Goal: Task Accomplishment & Management: Manage account settings

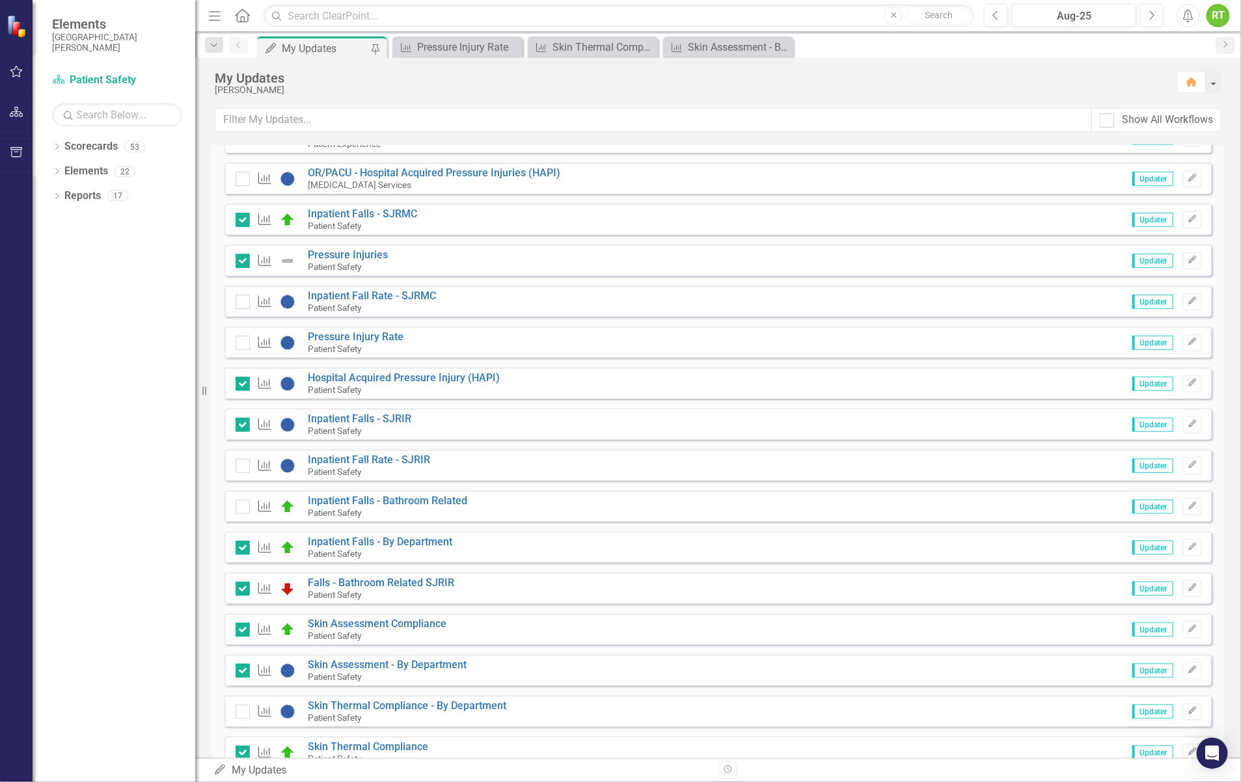
scroll to position [651, 0]
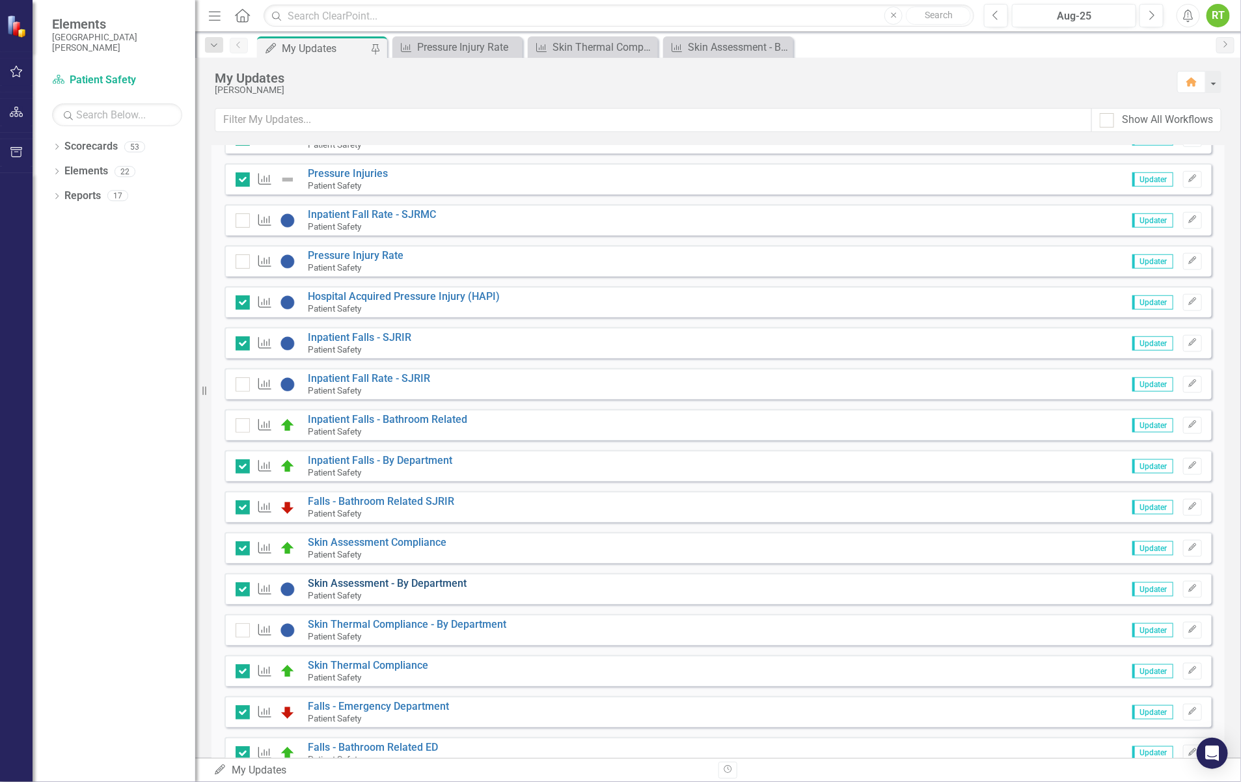
click at [402, 579] on link "Skin Assessment - By Department" at bounding box center [388, 583] width 159 height 12
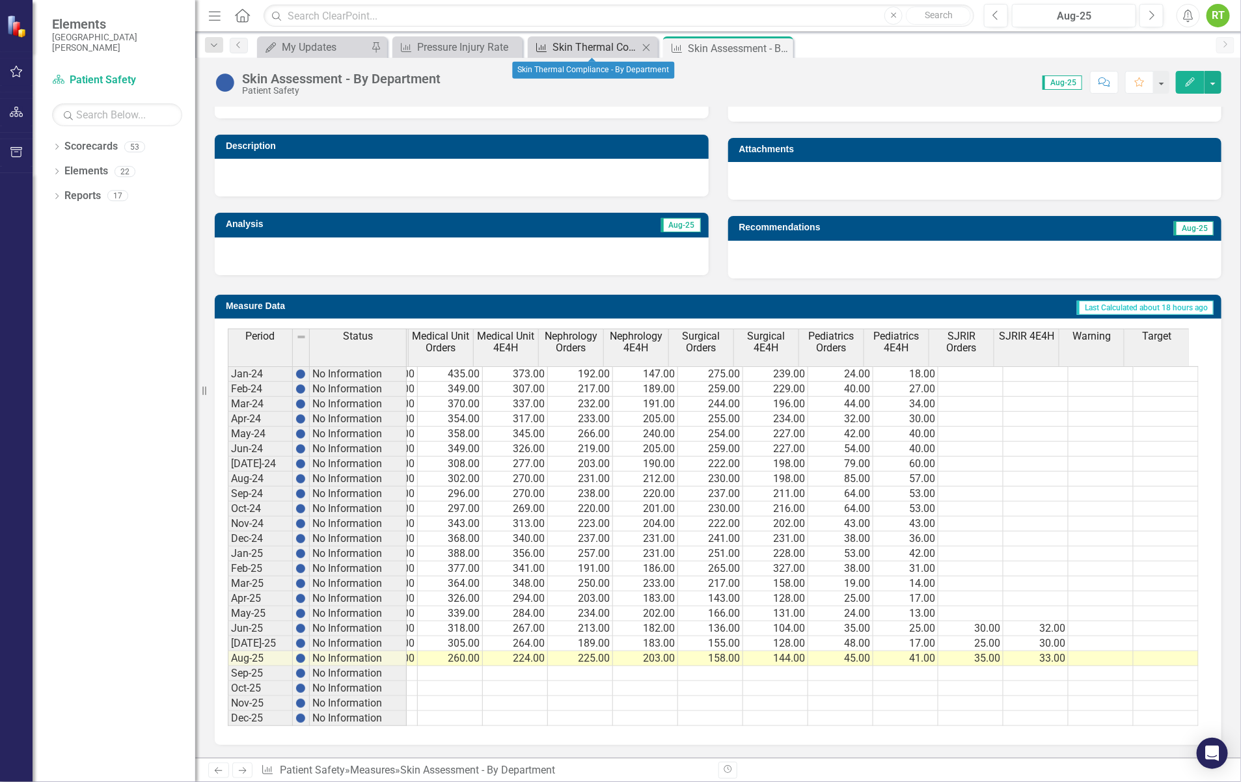
click at [610, 47] on div "Skin Thermal Compliance - By Department" at bounding box center [596, 47] width 86 height 16
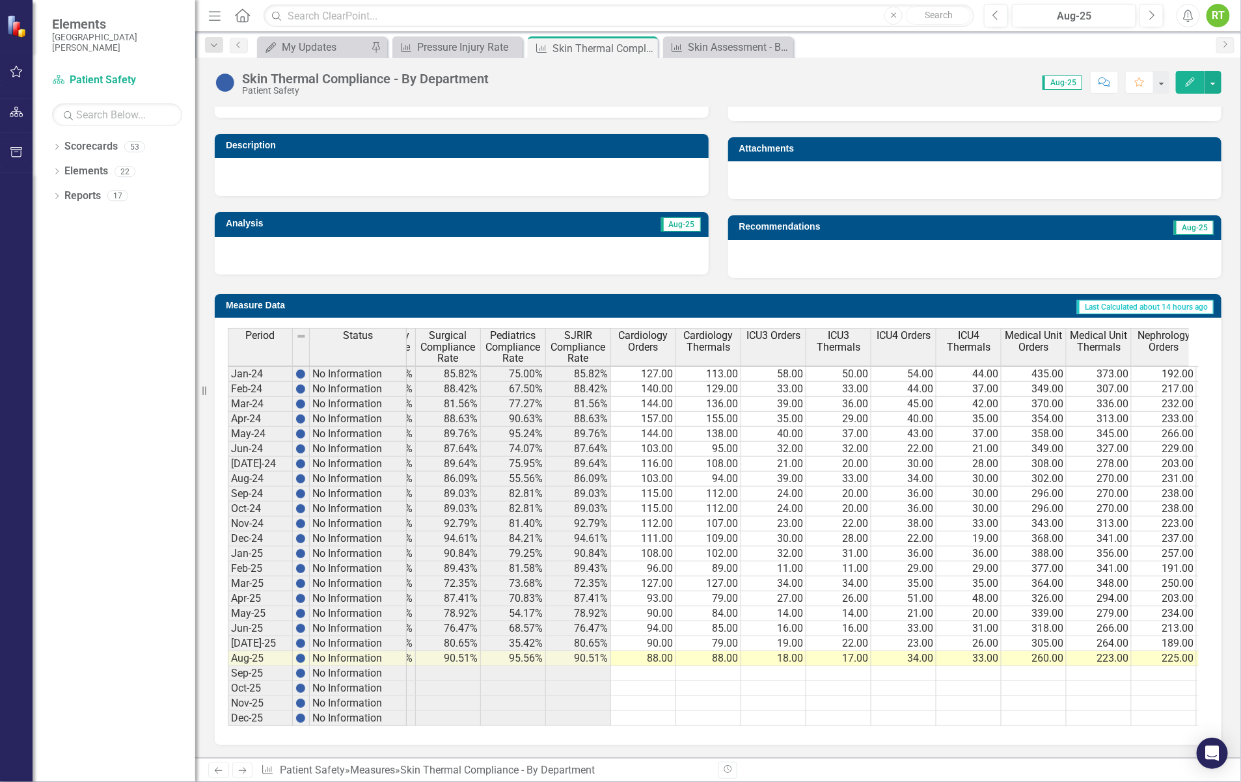
scroll to position [0, 435]
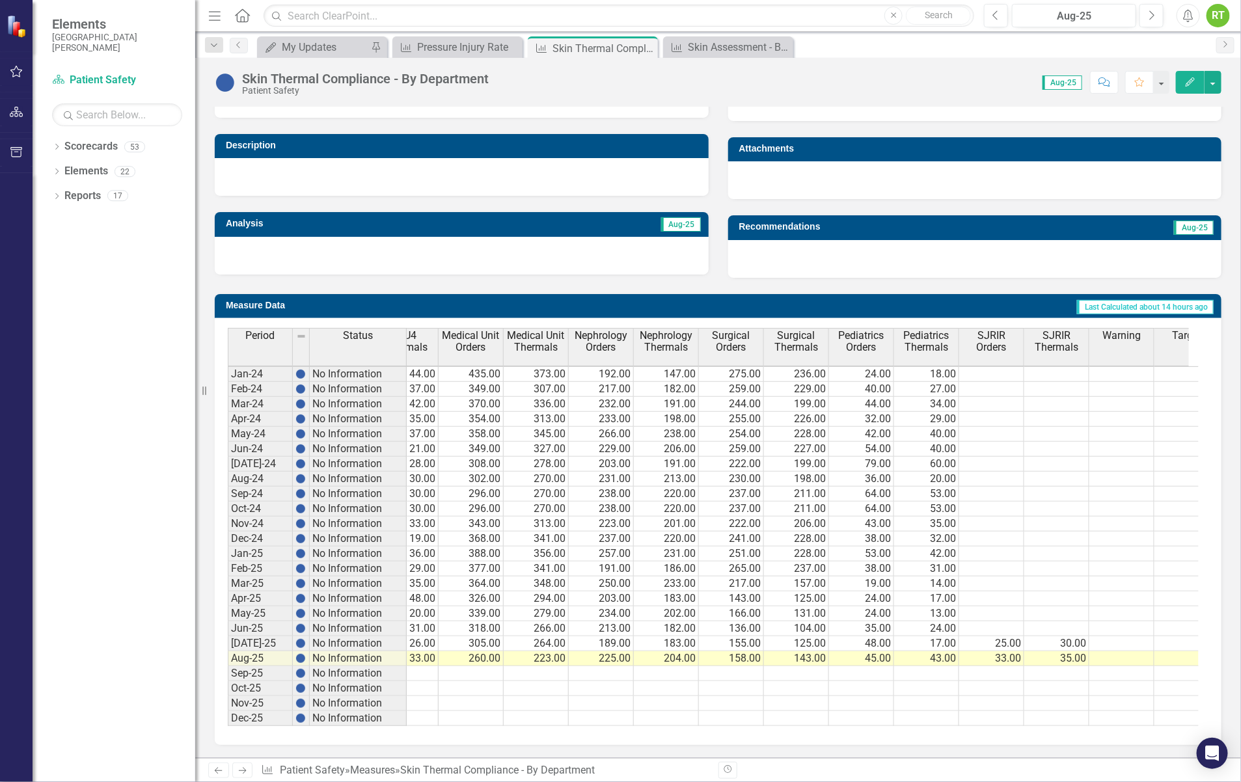
click at [993, 622] on tr "100.00% 93.94% 83.65% 85.45% 76.47% 68.57% 76.47% 94.00 85.00 16.00 16.00 33.00…" at bounding box center [406, 629] width 1627 height 15
click at [993, 622] on td at bounding box center [991, 629] width 65 height 15
type textarea "30"
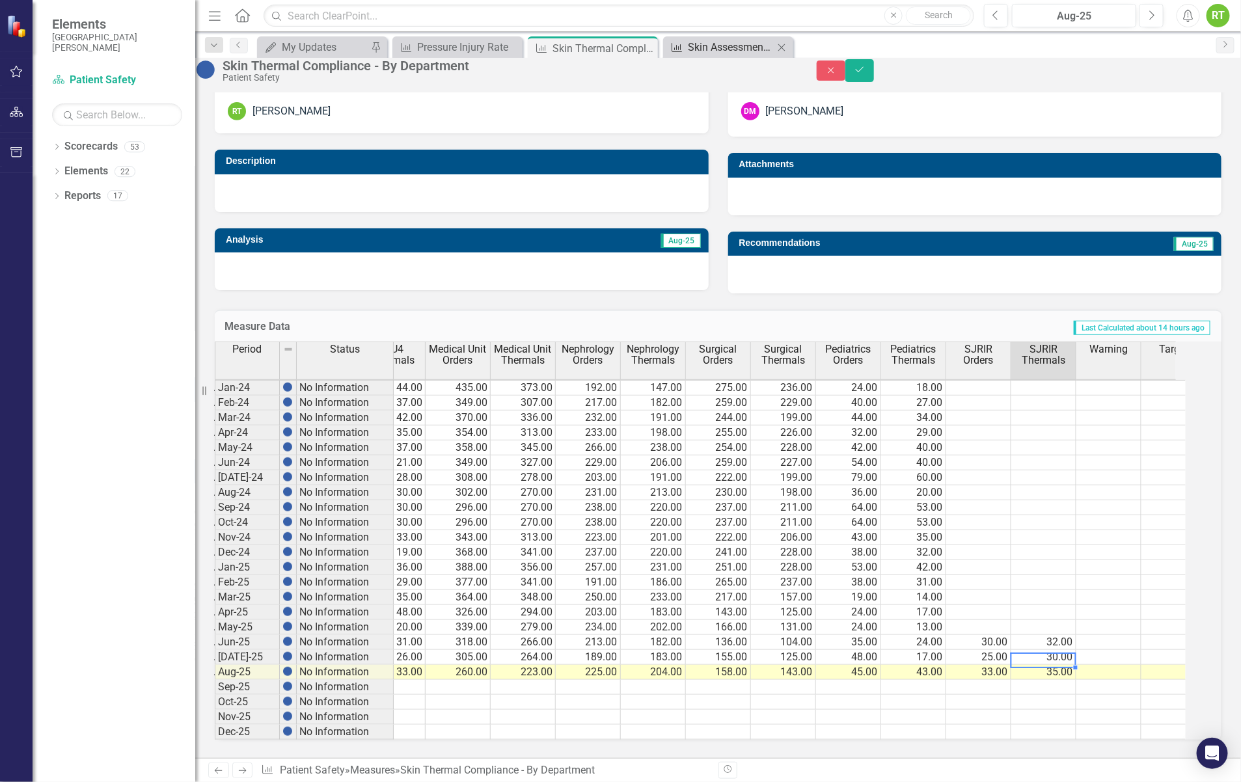
type textarea "30"
click at [726, 43] on div "Skin Assessment - By Department" at bounding box center [731, 47] width 86 height 16
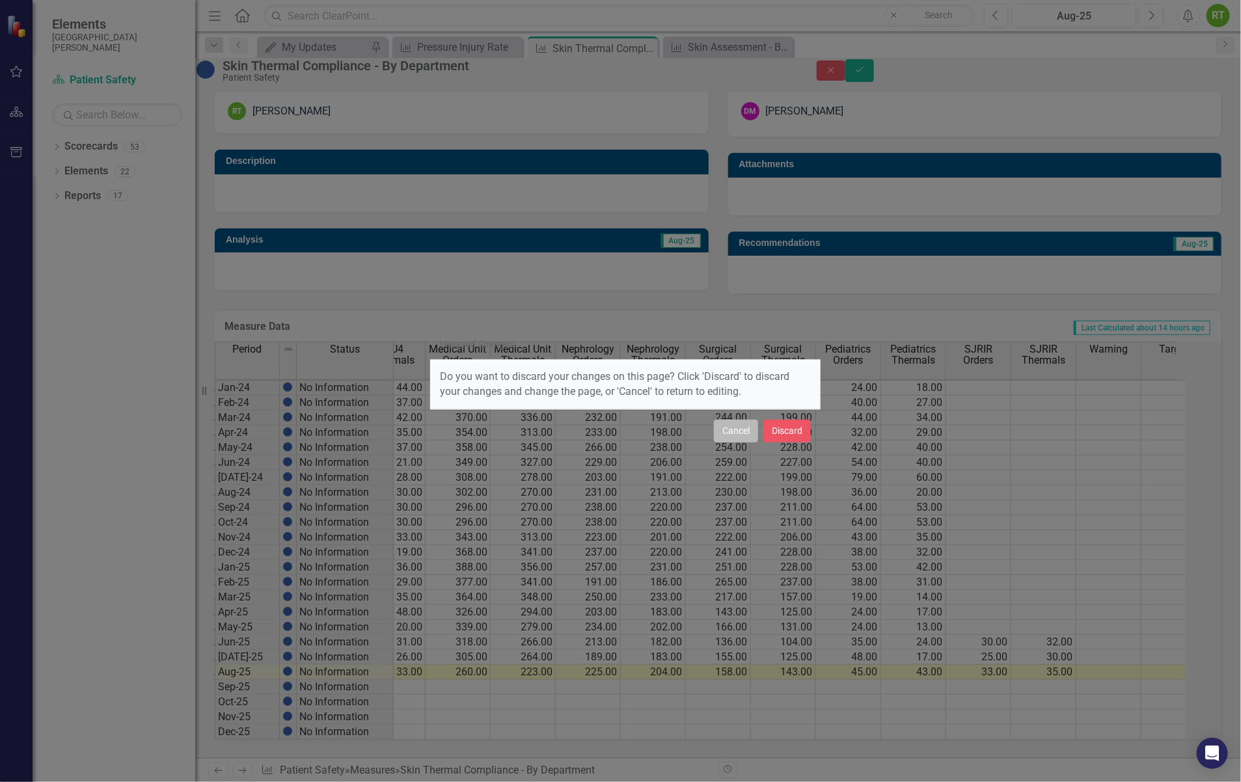
click at [732, 433] on button "Cancel" at bounding box center [736, 431] width 44 height 23
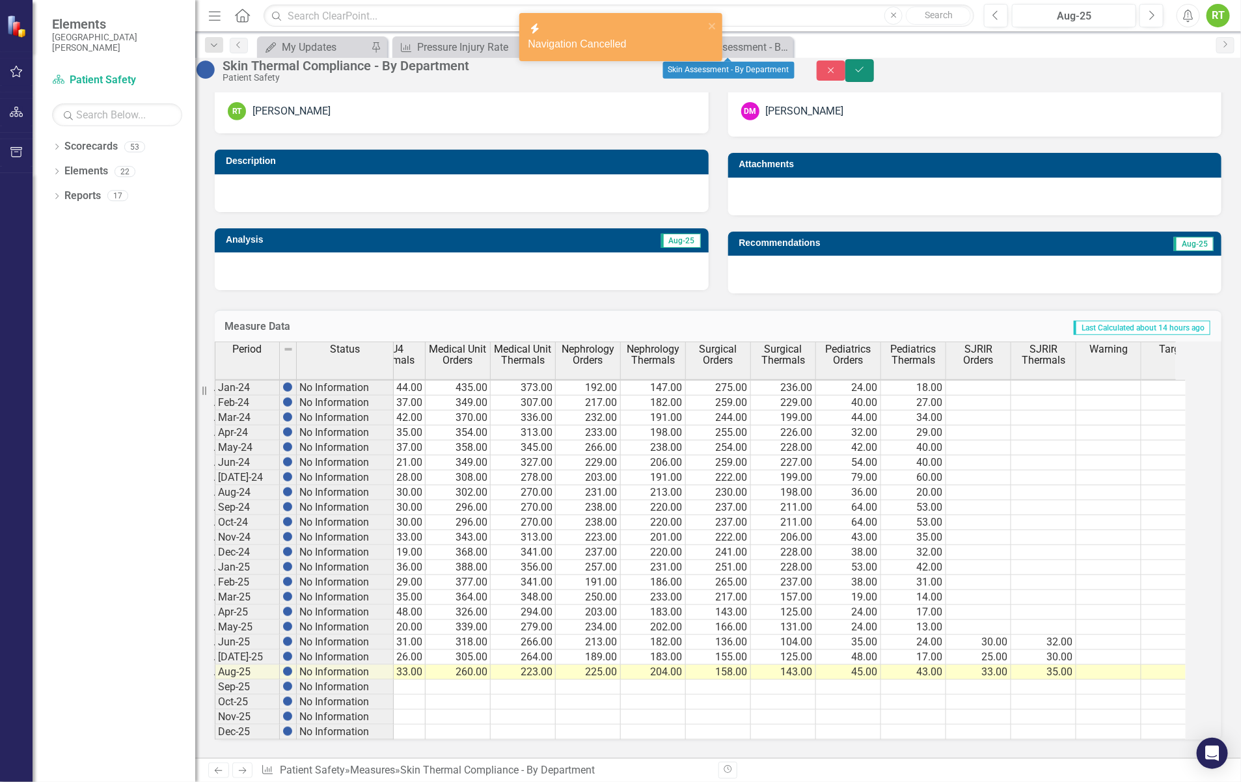
click at [874, 78] on button "Save" at bounding box center [860, 70] width 29 height 23
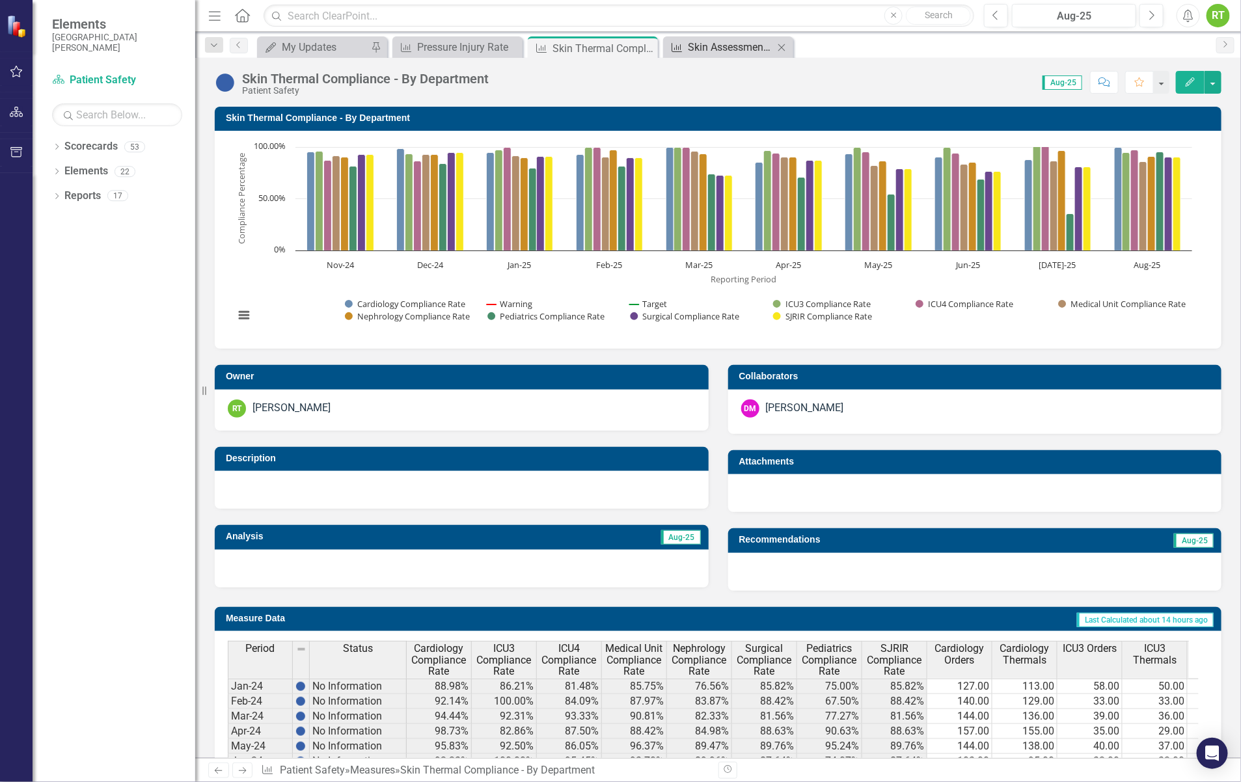
click at [756, 50] on div "Skin Assessment - By Department" at bounding box center [731, 47] width 86 height 16
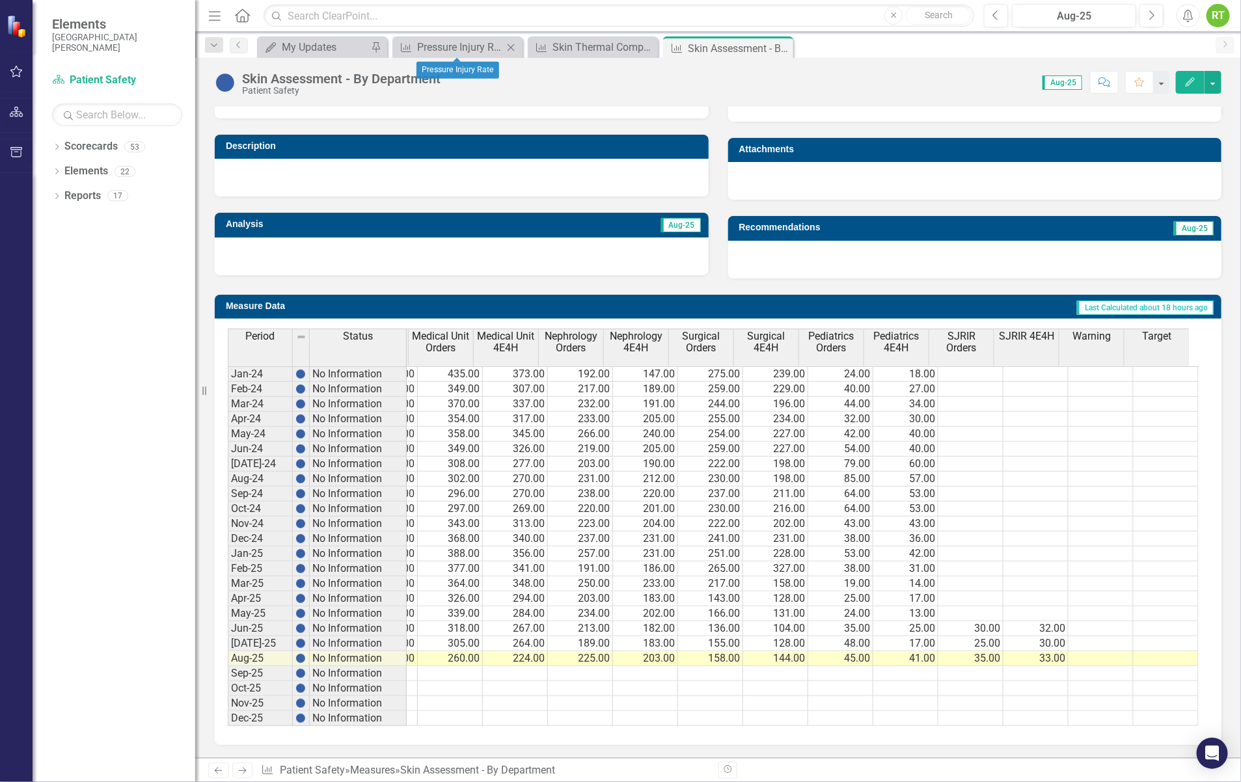
click at [512, 48] on icon at bounding box center [511, 47] width 7 height 7
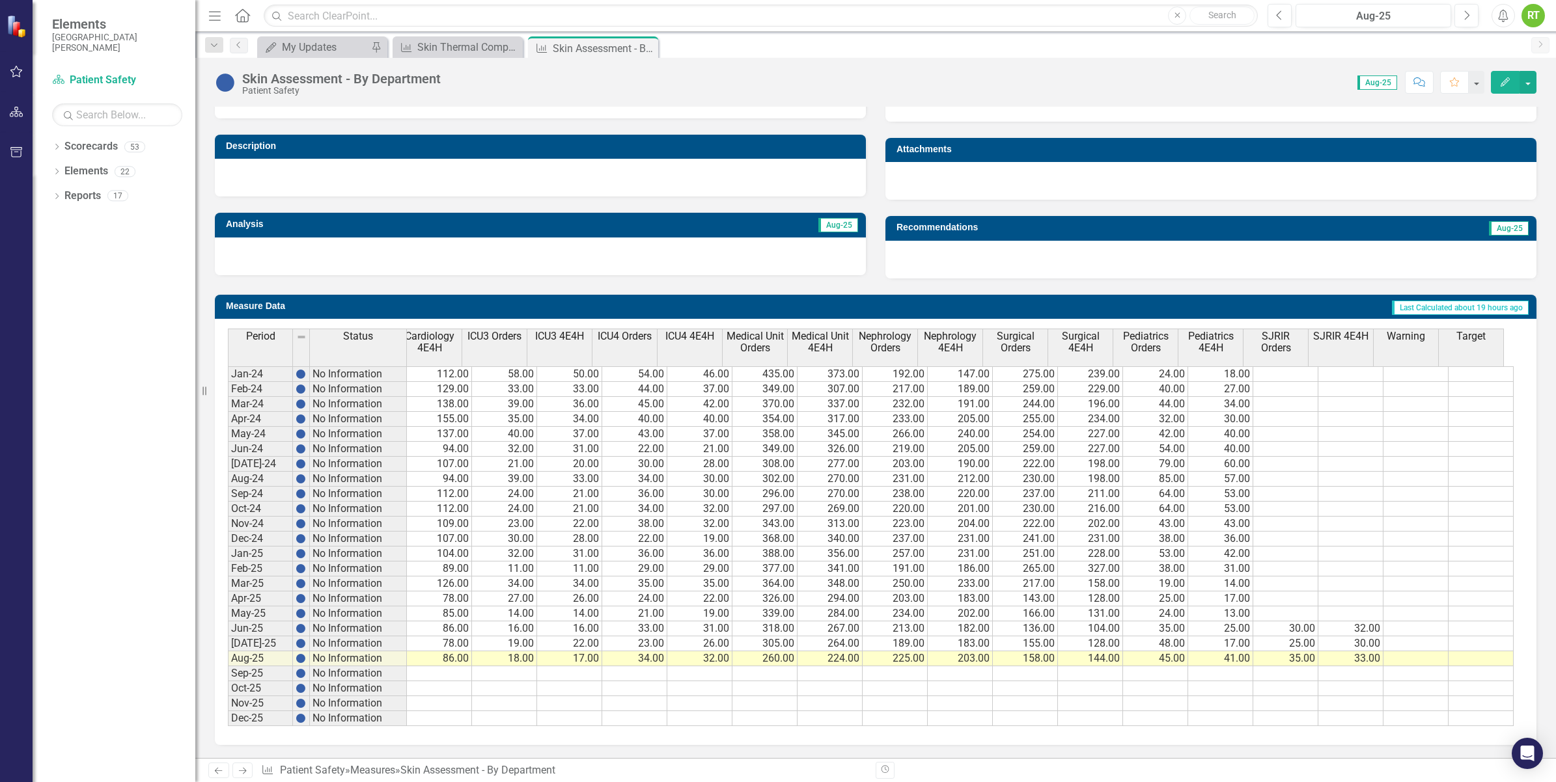
scroll to position [0, 596]
click at [447, 46] on div "Skin Thermal Compliance - By Department" at bounding box center [460, 47] width 86 height 16
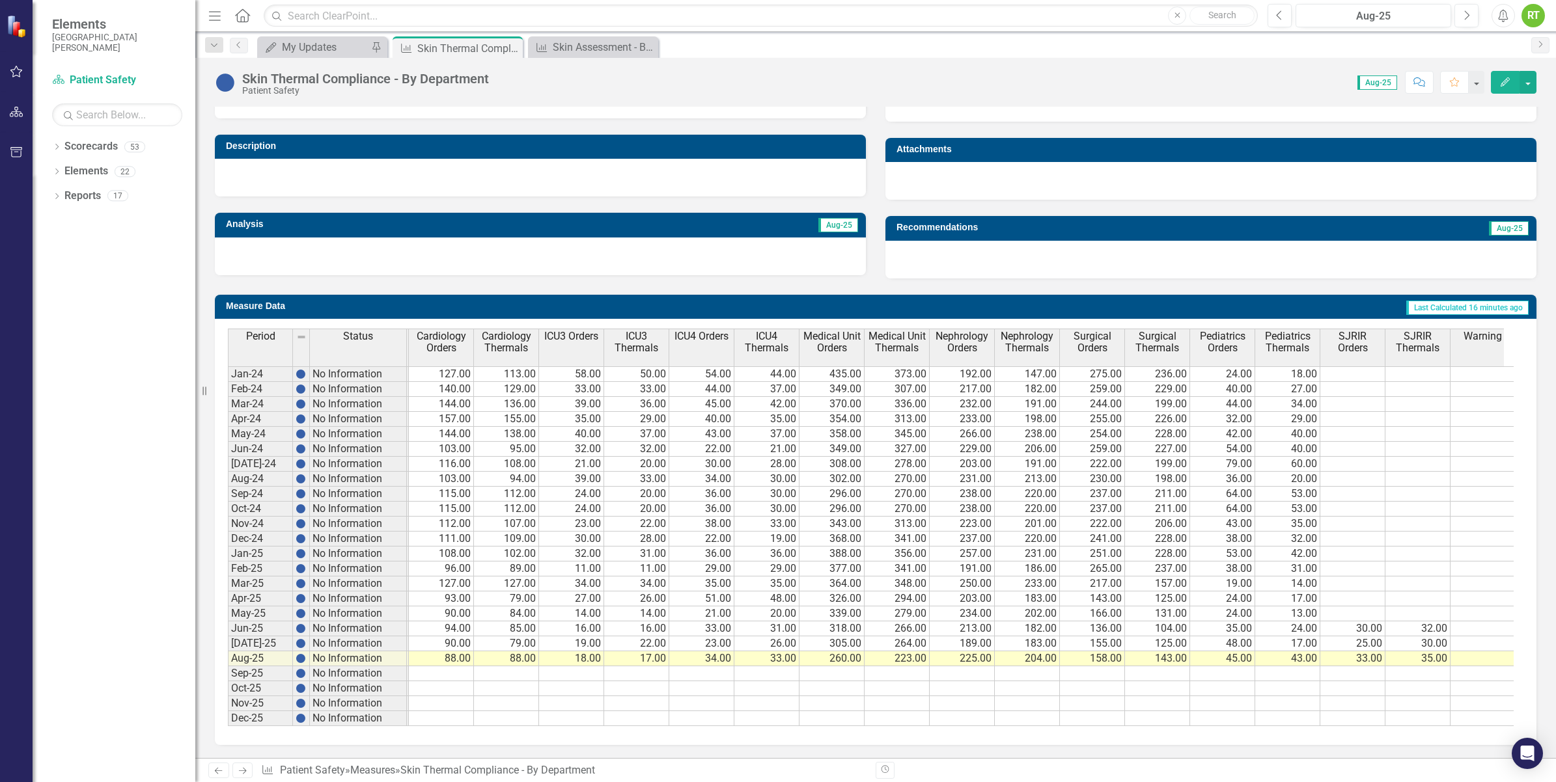
scroll to position [0, 596]
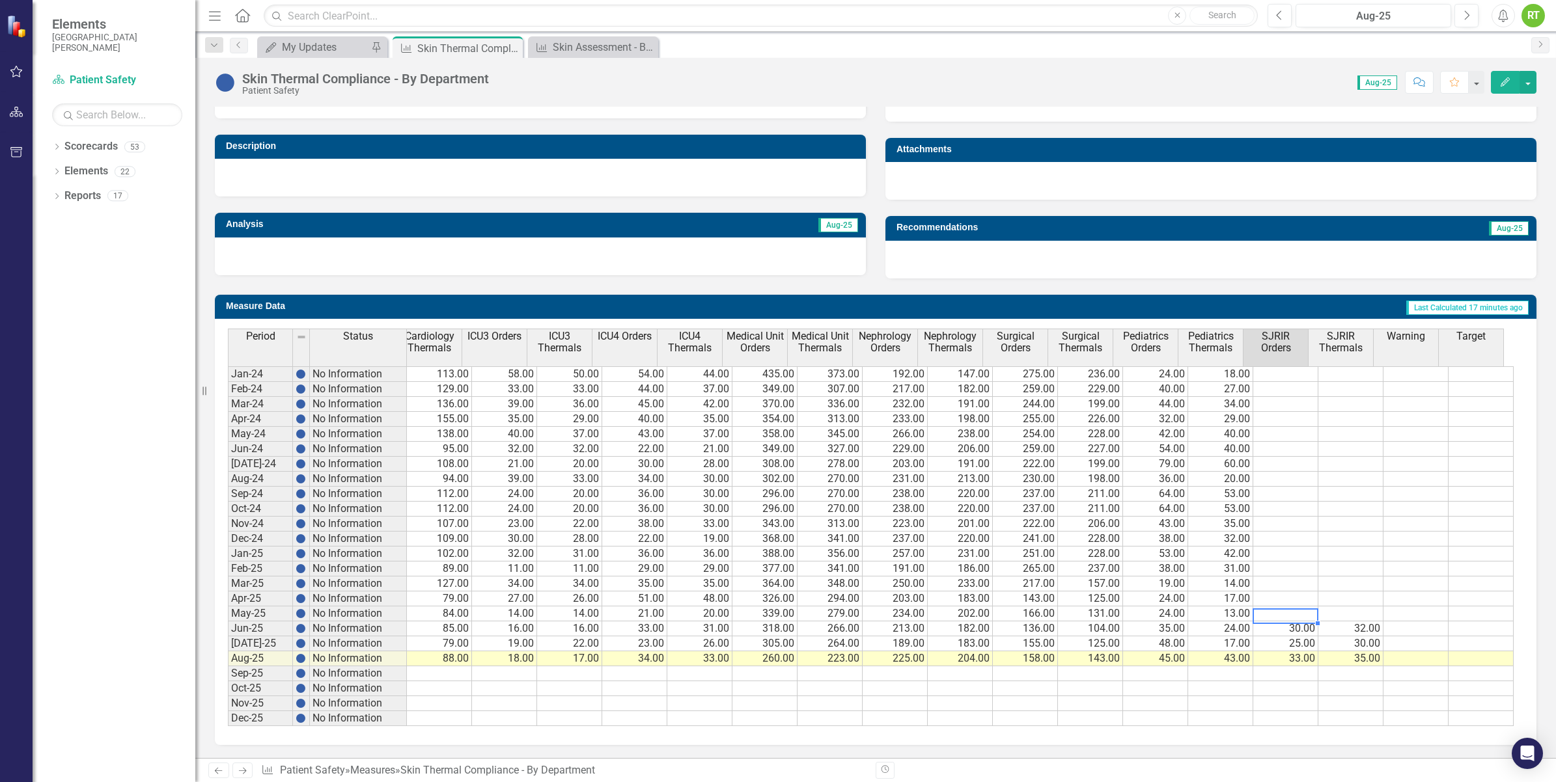
click at [1241, 609] on td at bounding box center [1285, 614] width 65 height 15
type textarea "35"
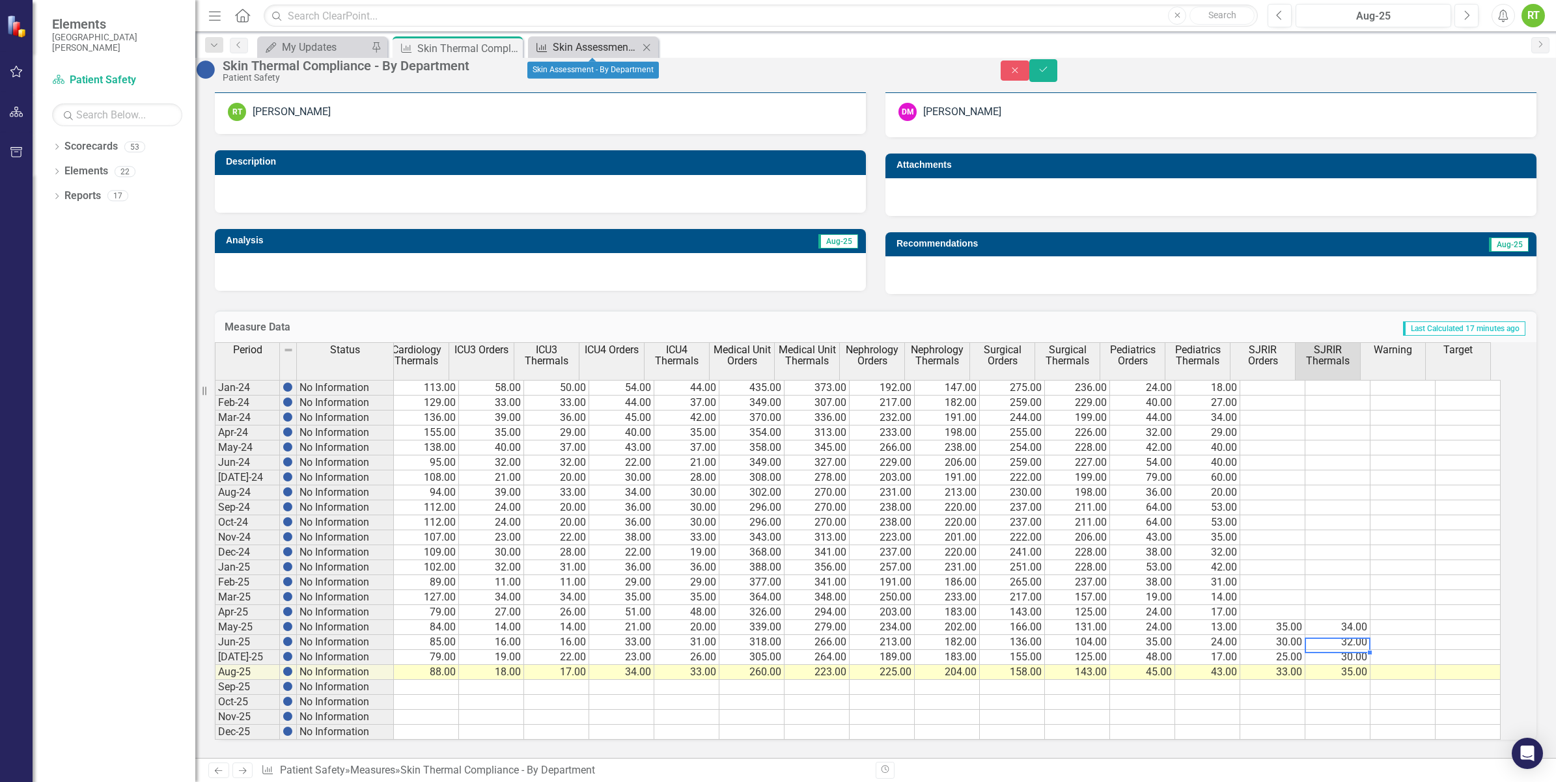
type textarea "32"
click at [616, 43] on div "Skin Assessment - By Department" at bounding box center [596, 47] width 86 height 16
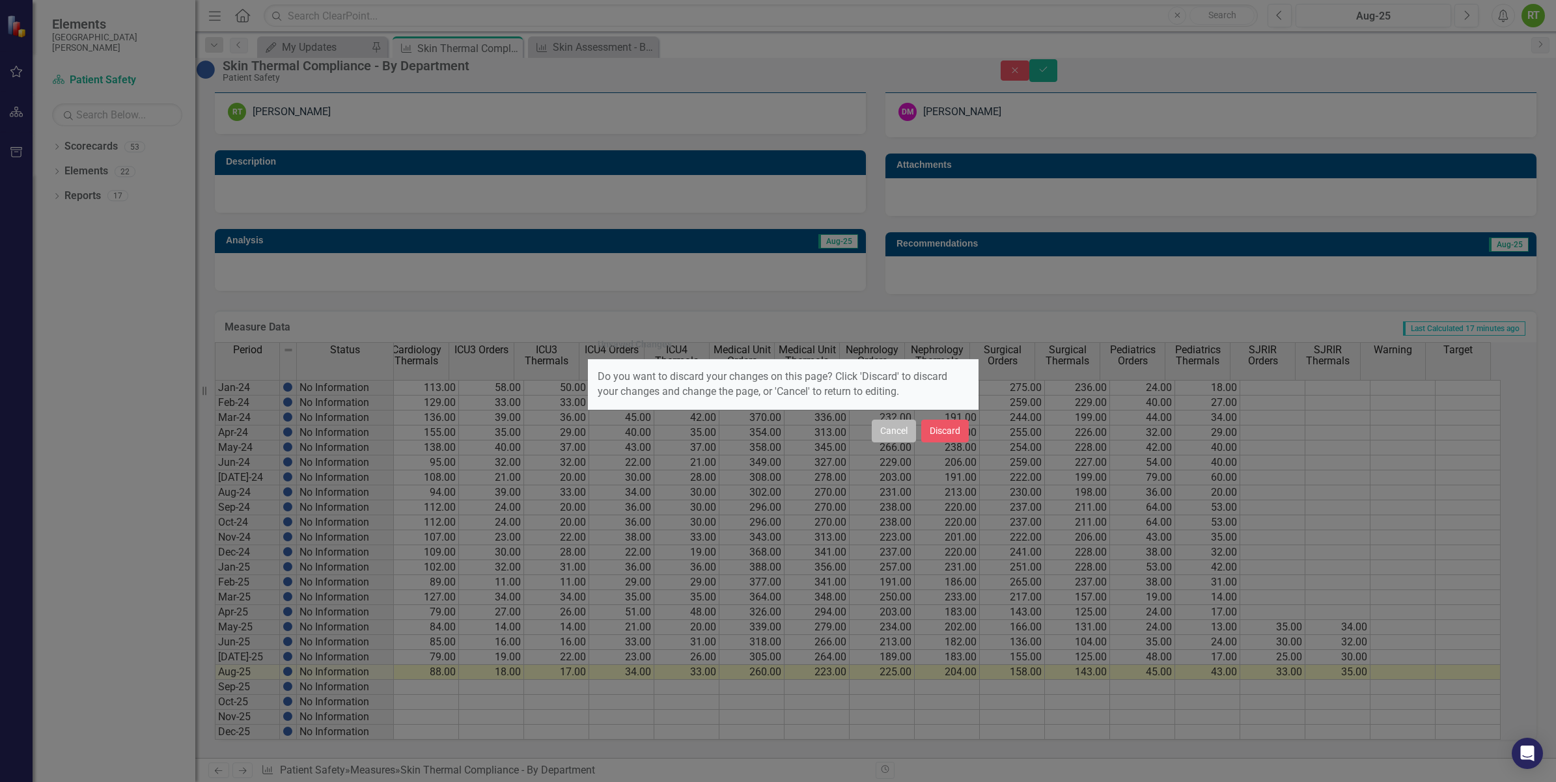
click at [883, 436] on button "Cancel" at bounding box center [894, 431] width 44 height 23
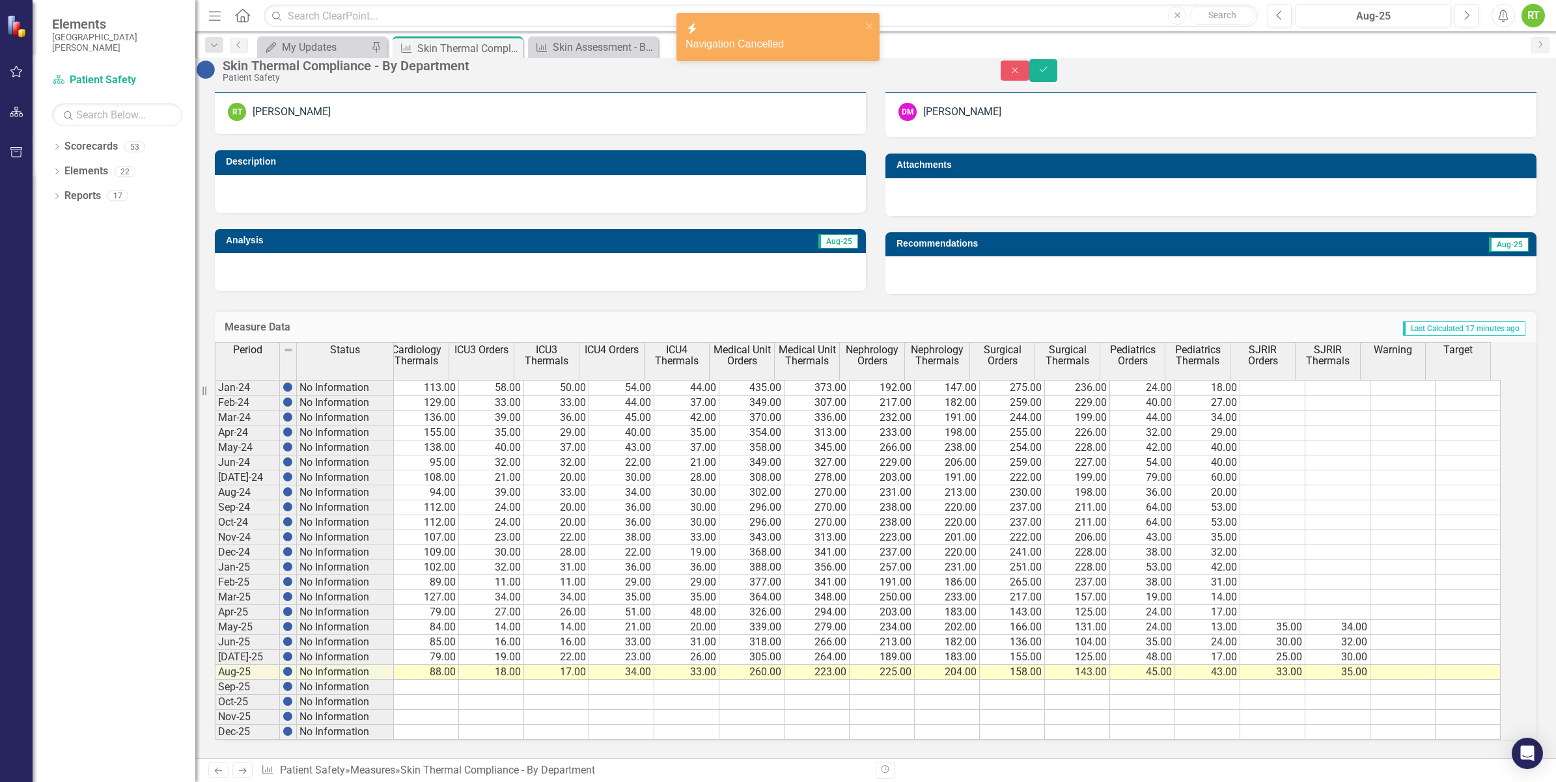
click at [1241, 82] on div "Unsaved Changes Do you want to discard your changes on this page? Click 'Discar…" at bounding box center [778, 391] width 1556 height 782
click at [1049, 74] on icon "Save" at bounding box center [1044, 69] width 12 height 9
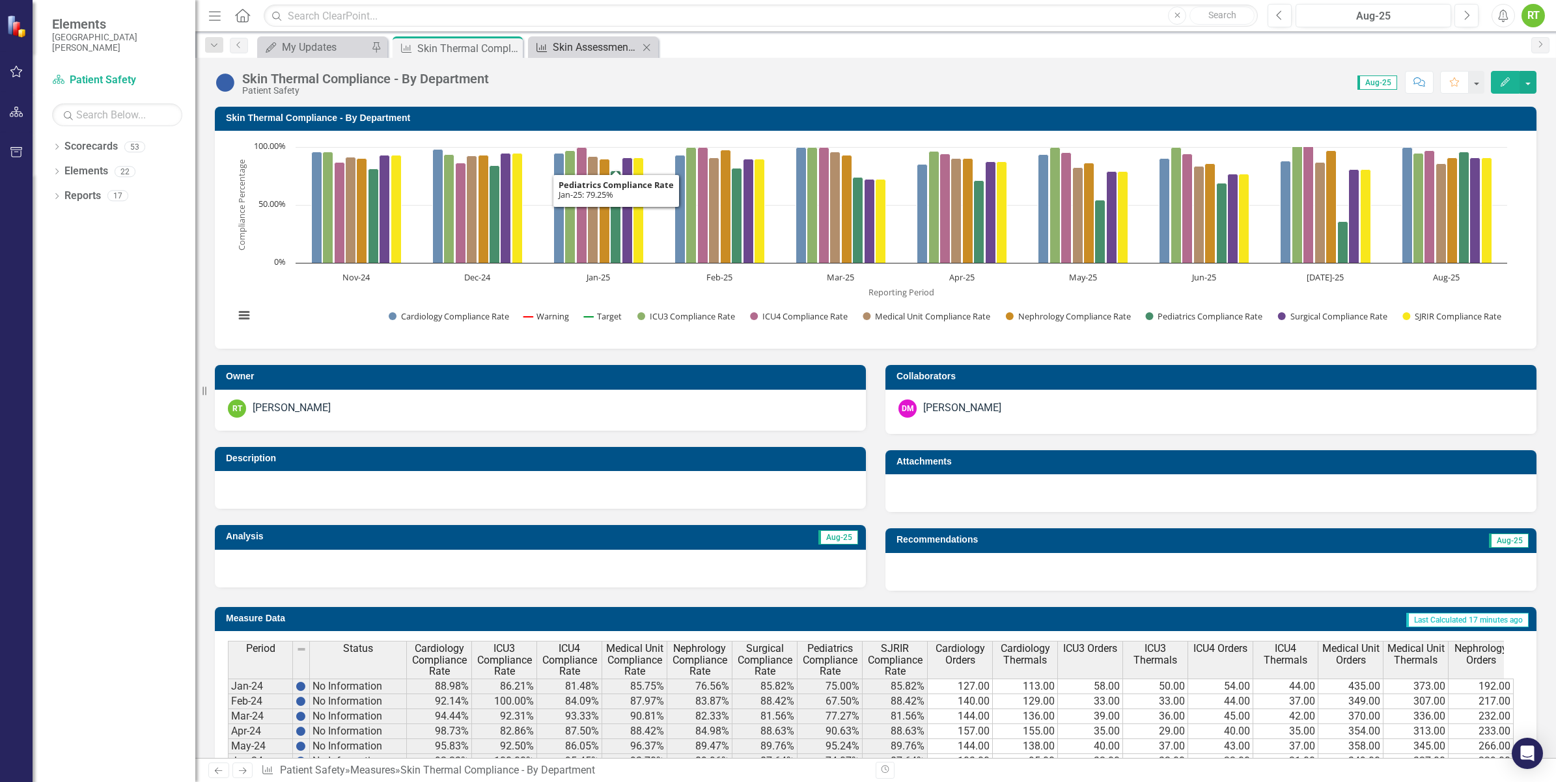
click at [545, 36] on div "Measure Skin Assessment - By Department Close" at bounding box center [593, 46] width 130 height 21
click at [572, 49] on div "Skin Assessment - By Department" at bounding box center [596, 47] width 86 height 16
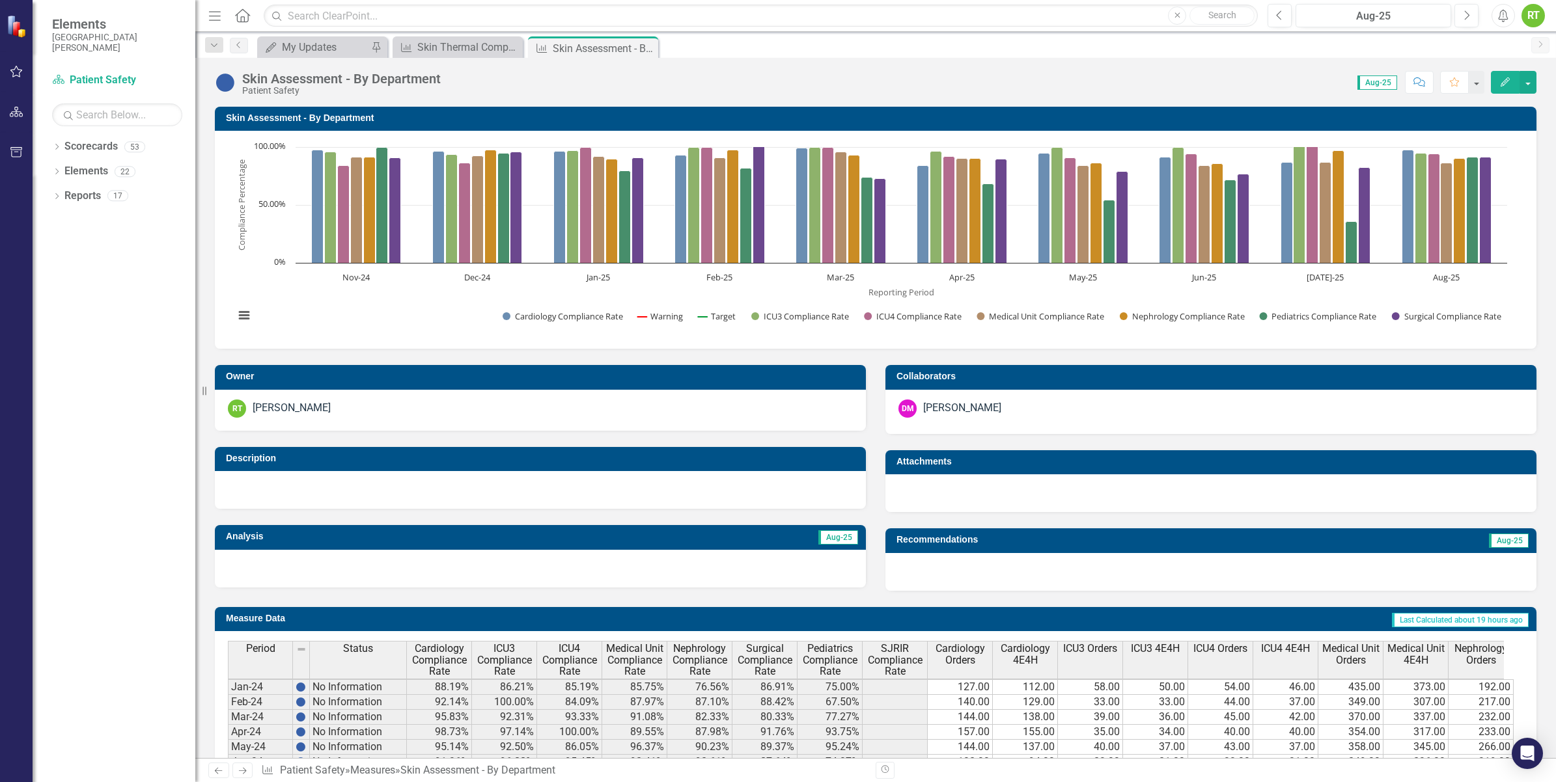
scroll to position [323, 0]
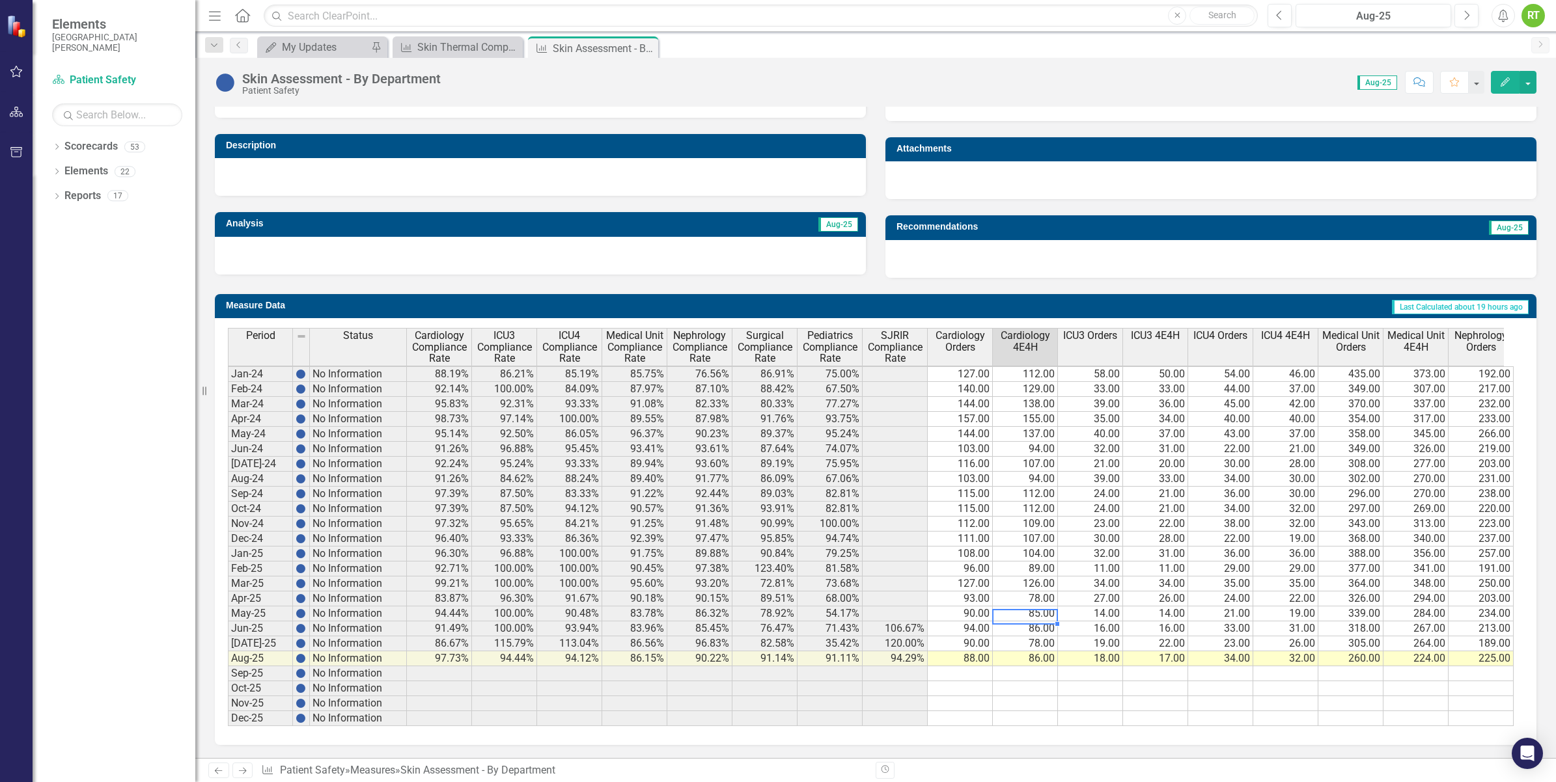
click at [1038, 607] on td "85.00" at bounding box center [1025, 614] width 65 height 15
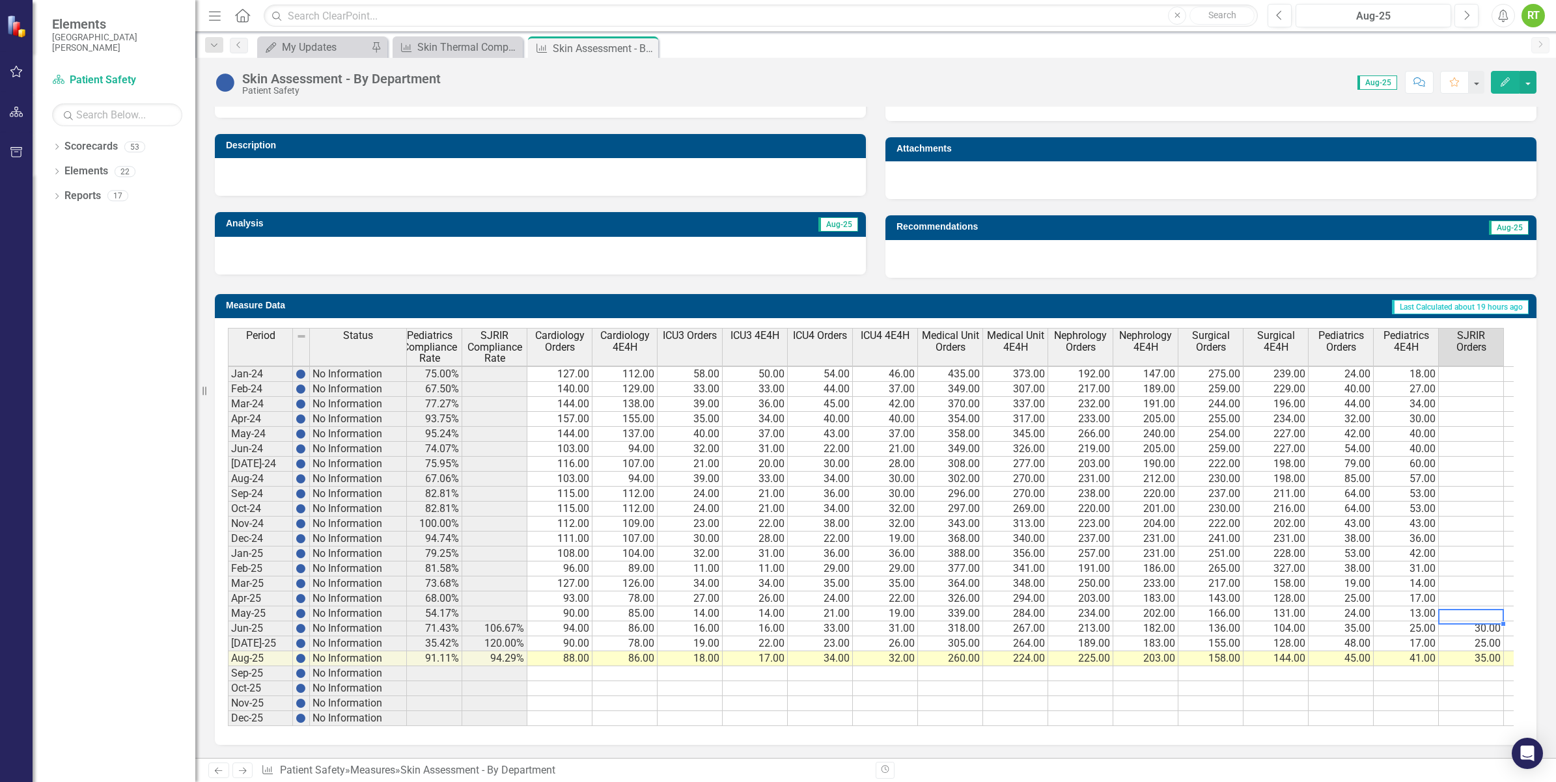
scroll to position [4, 465]
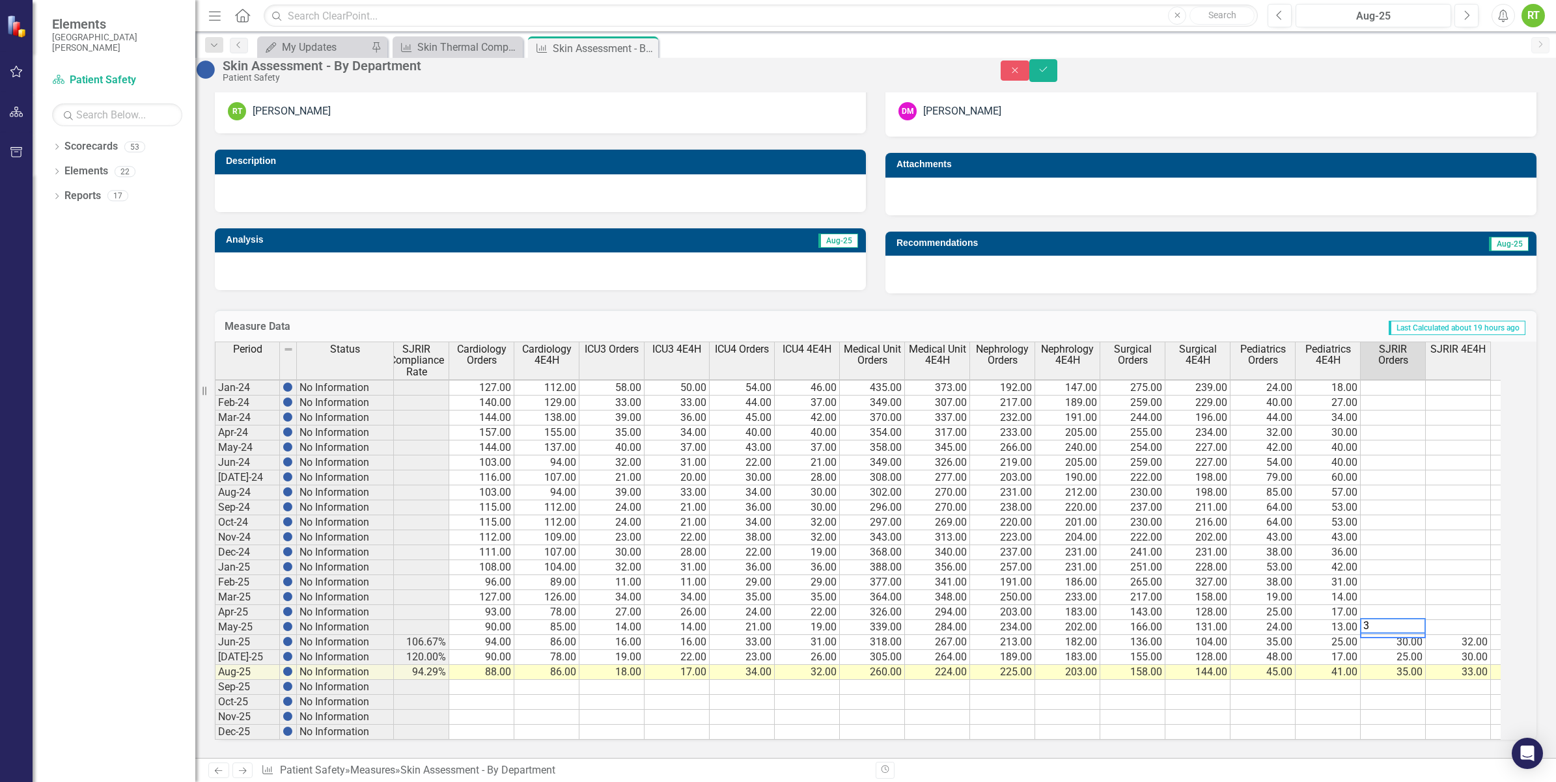
type textarea "35"
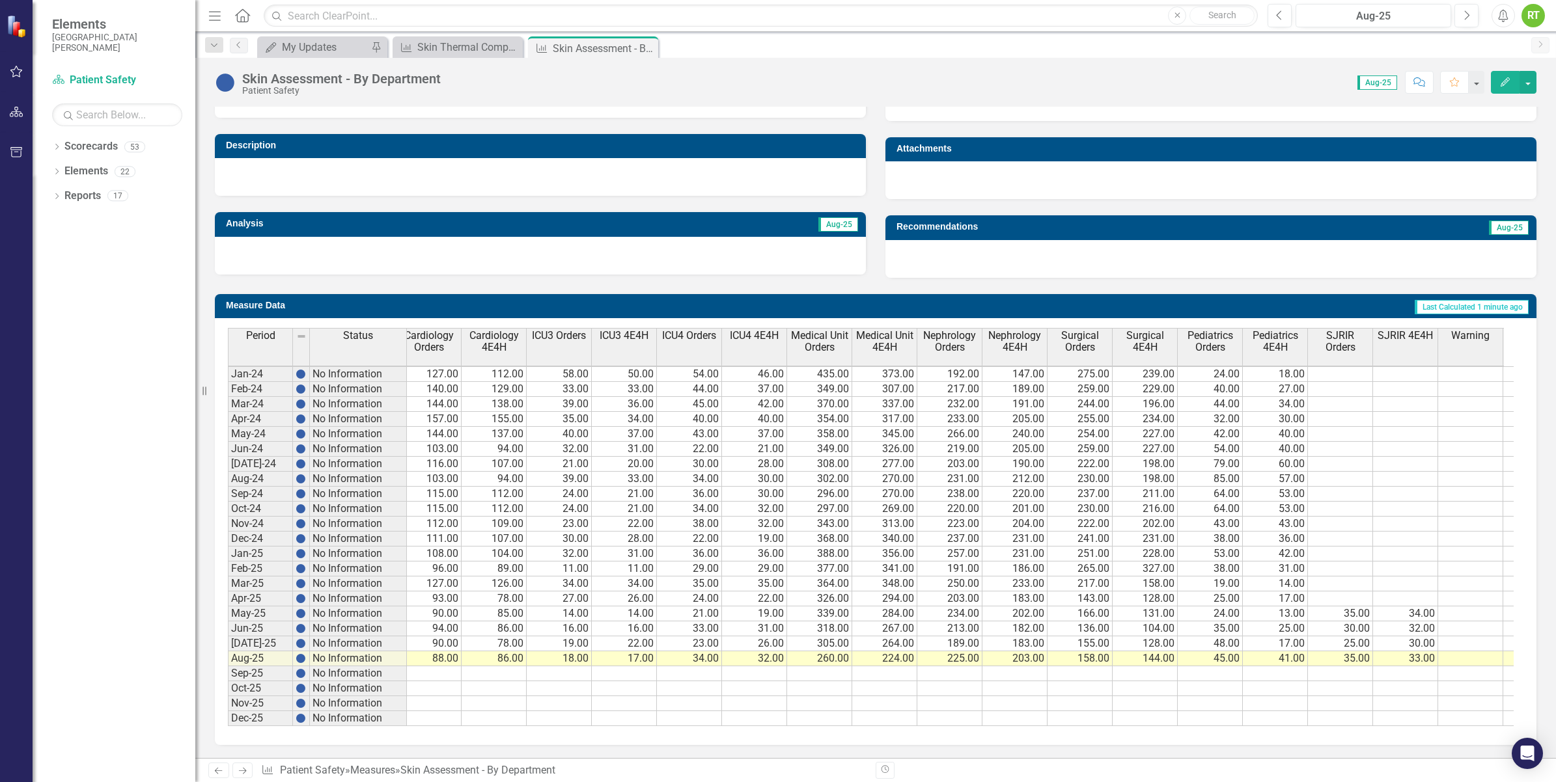
scroll to position [0, 596]
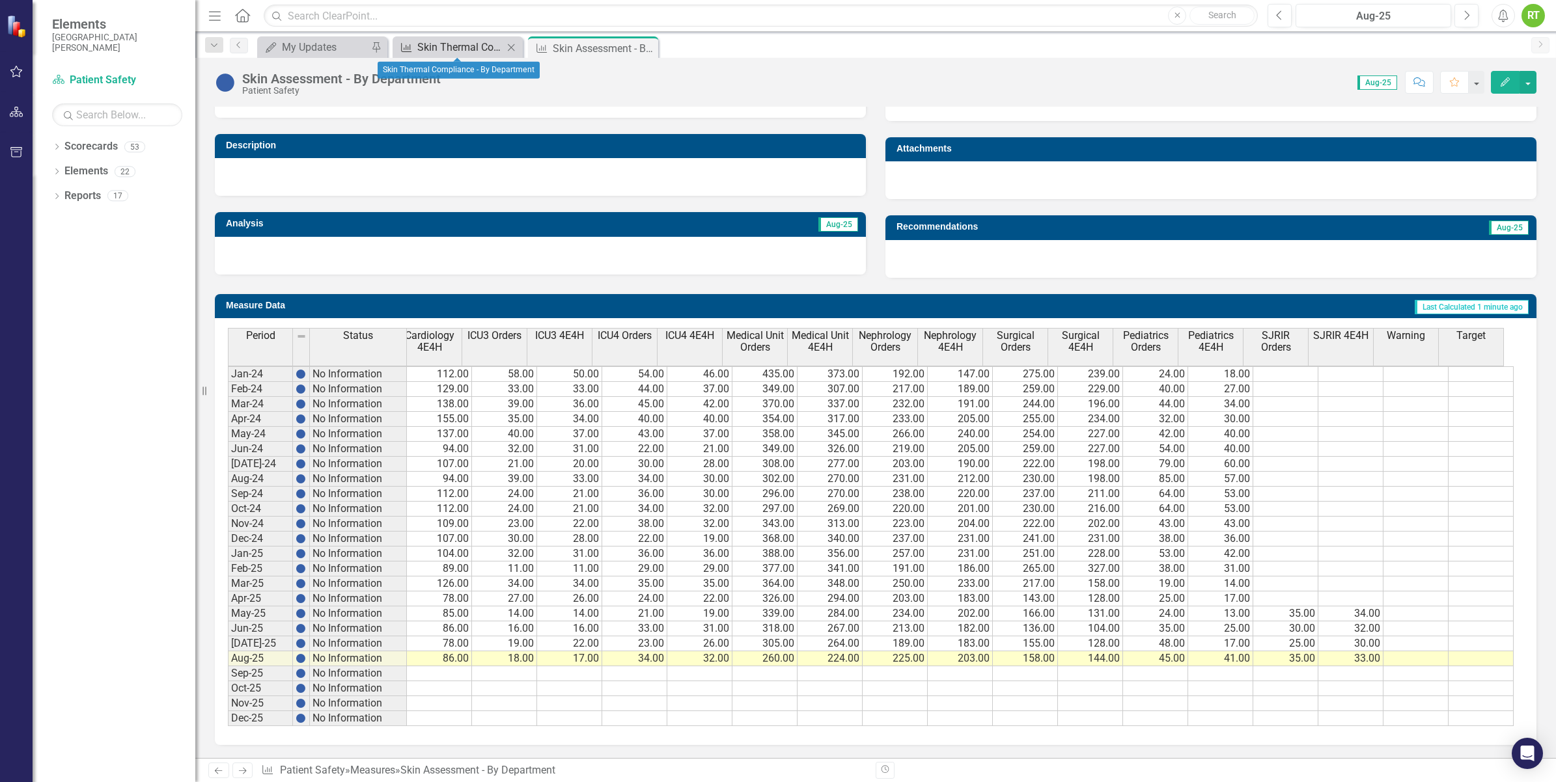
click at [441, 42] on div "Skin Thermal Compliance - By Department" at bounding box center [460, 47] width 86 height 16
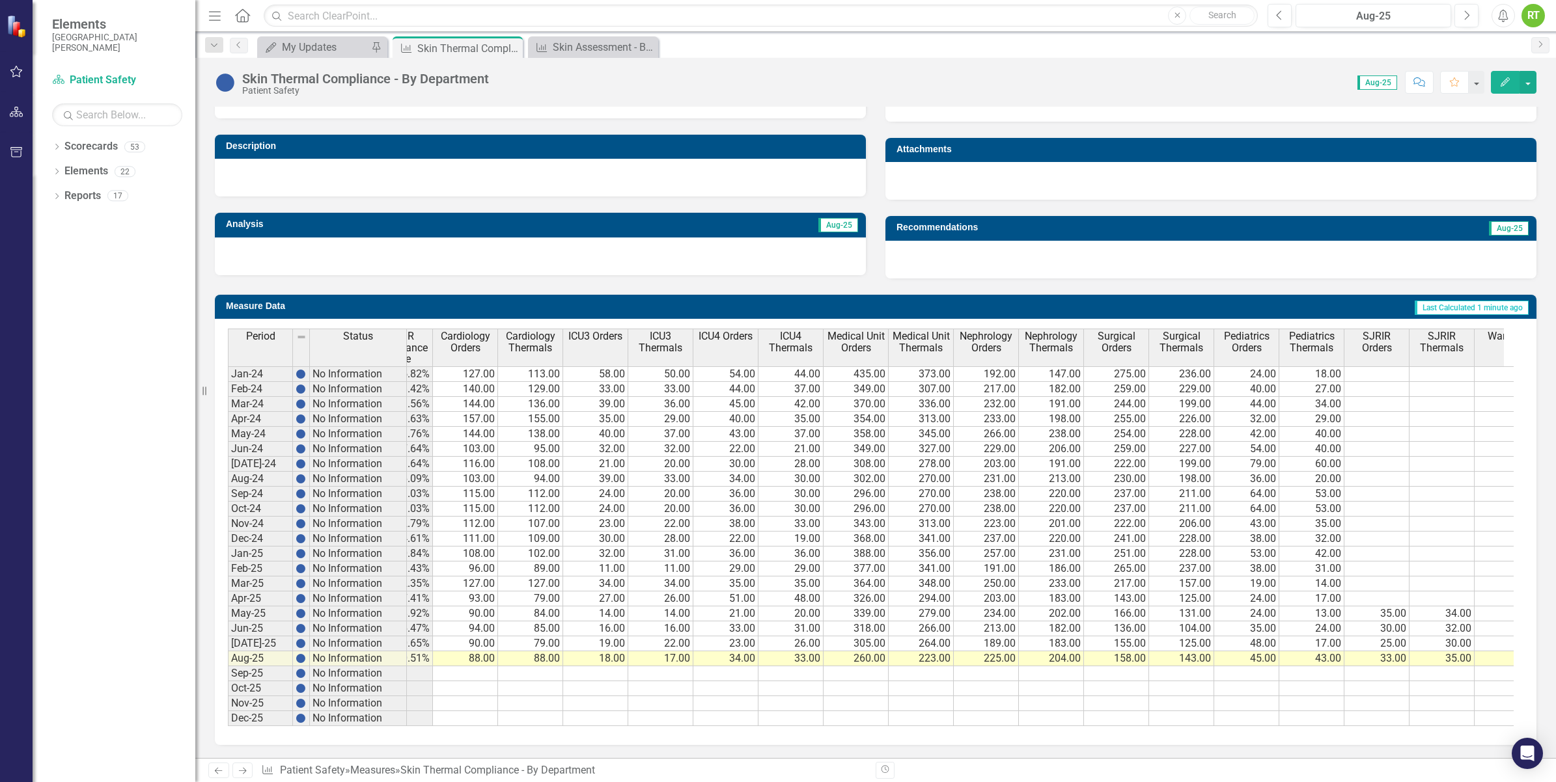
scroll to position [0, 508]
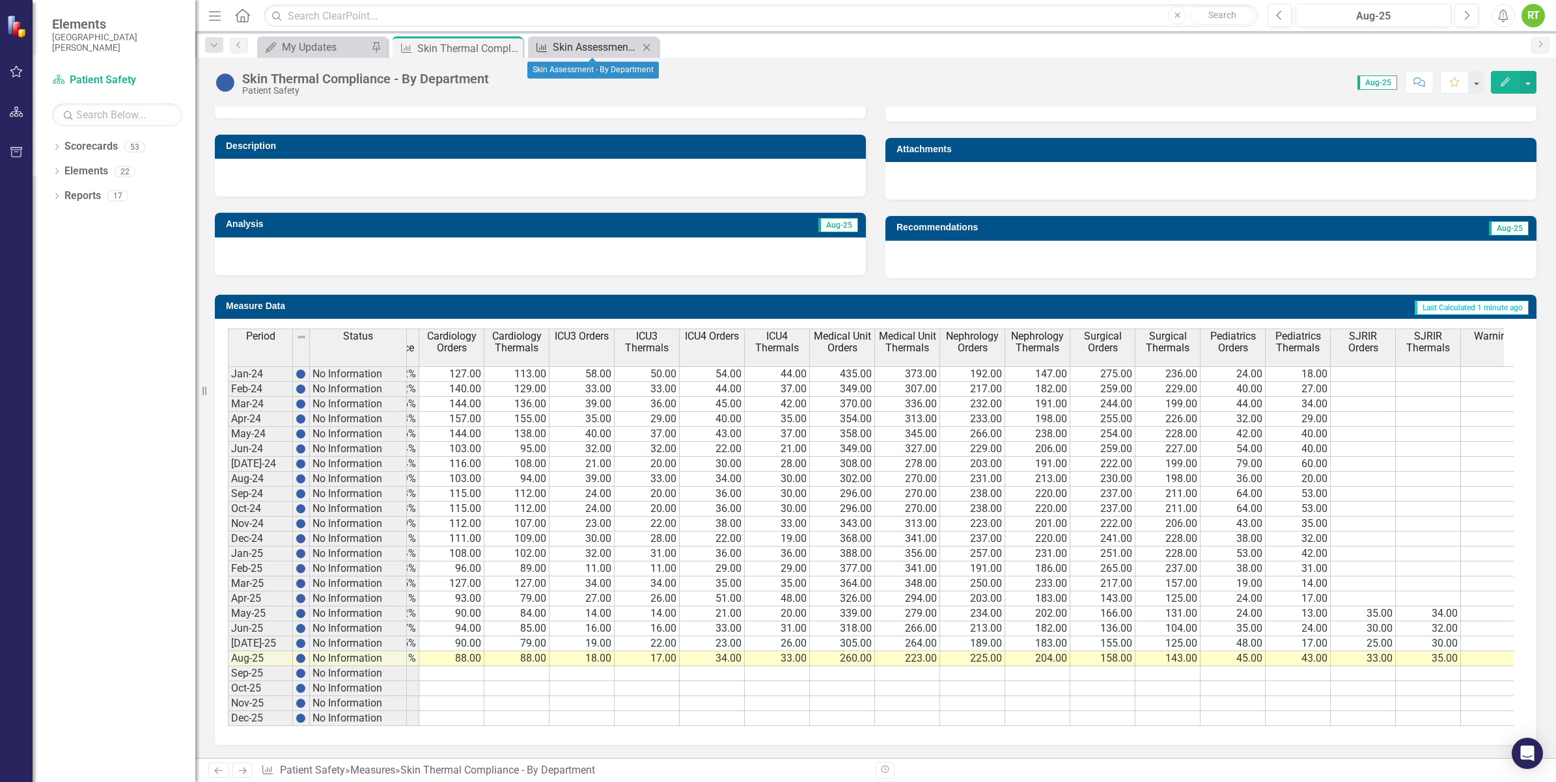
click at [563, 48] on div "Skin Assessment - By Department" at bounding box center [596, 47] width 86 height 16
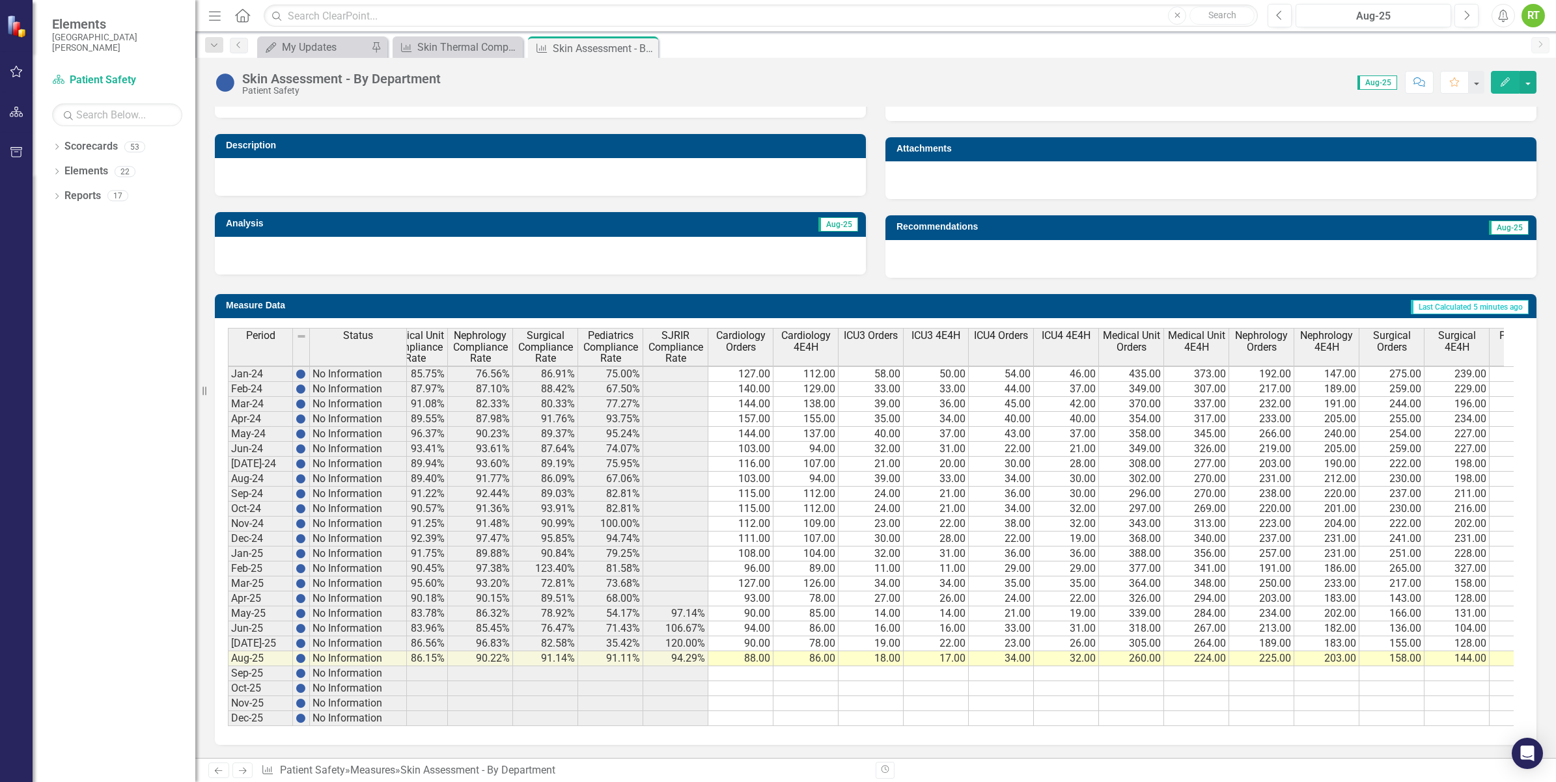
scroll to position [0, 596]
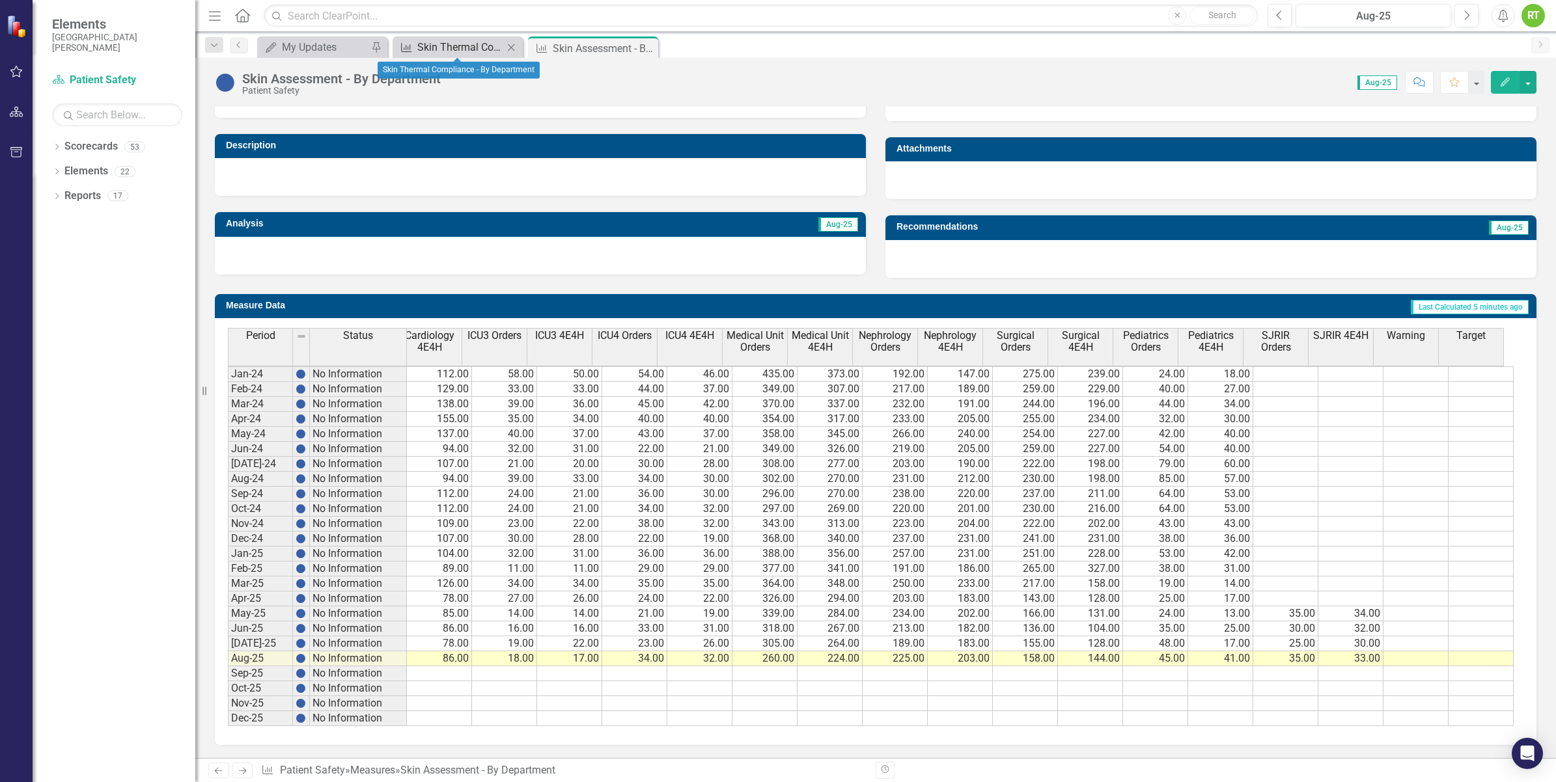
click at [447, 42] on div "Skin Thermal Compliance - By Department" at bounding box center [460, 47] width 86 height 16
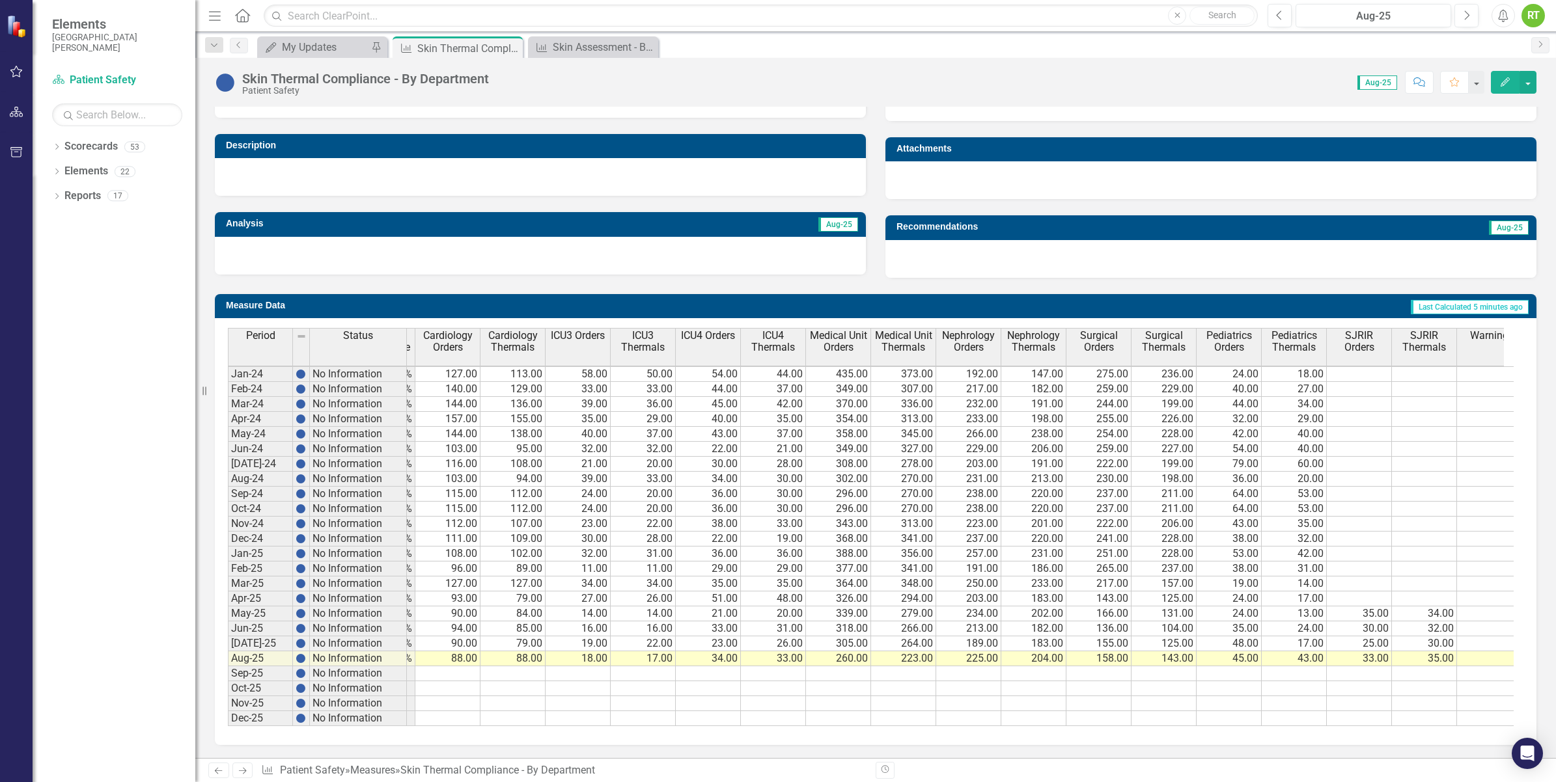
scroll to position [4, 517]
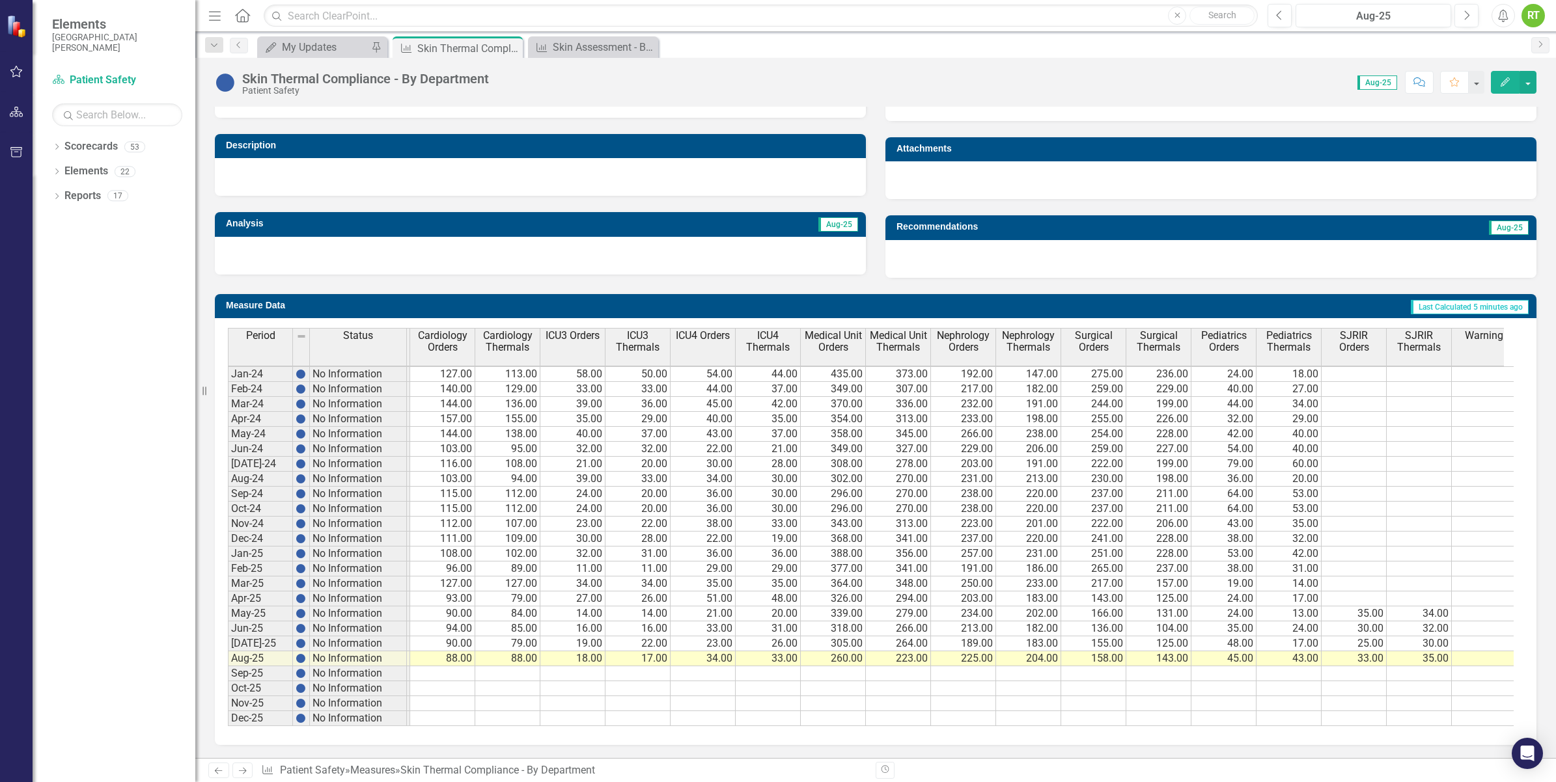
click at [1345, 652] on td "33.00" at bounding box center [1353, 659] width 65 height 15
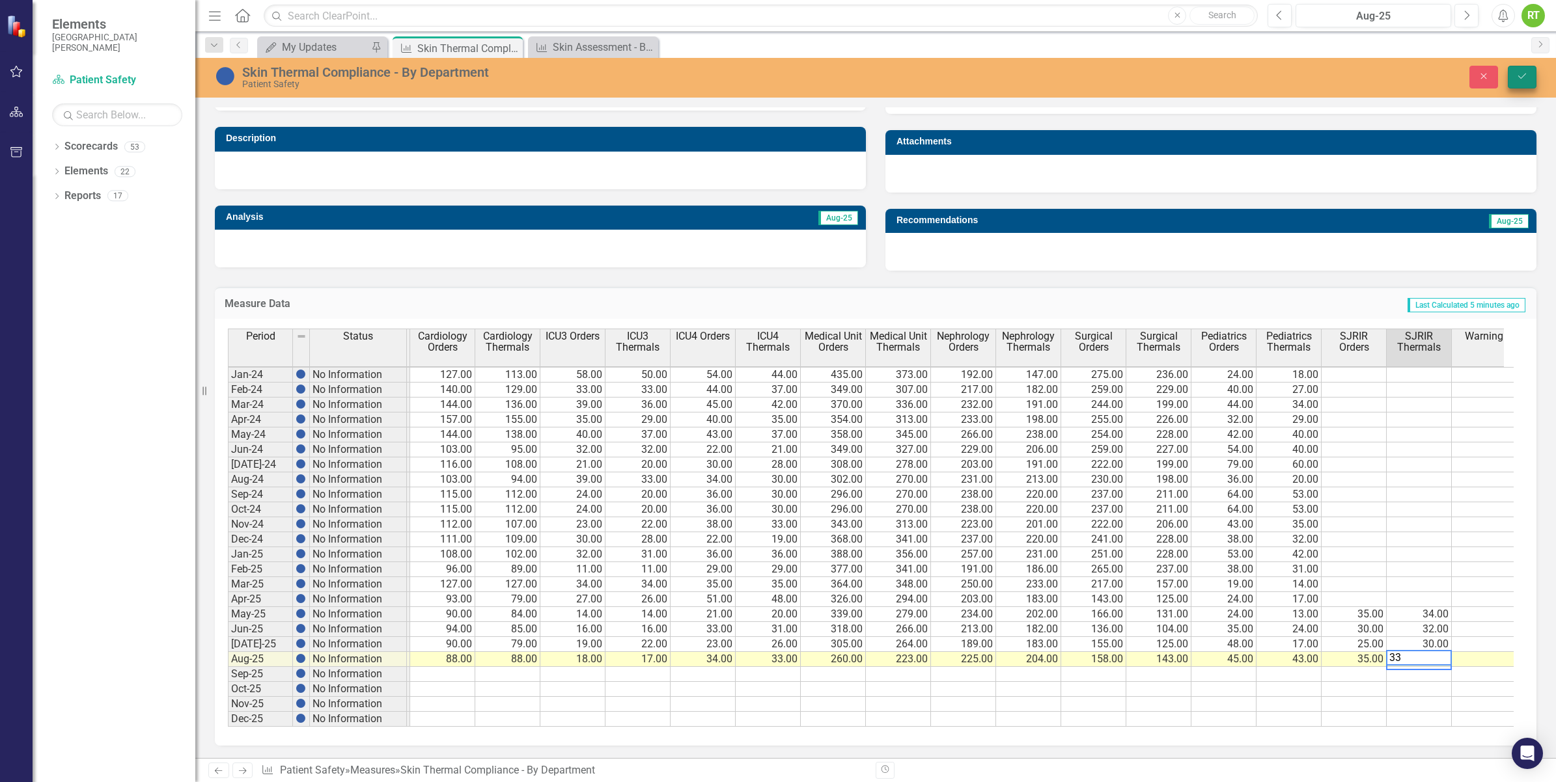
type textarea "33"
click at [1524, 72] on icon "Save" at bounding box center [1522, 76] width 12 height 9
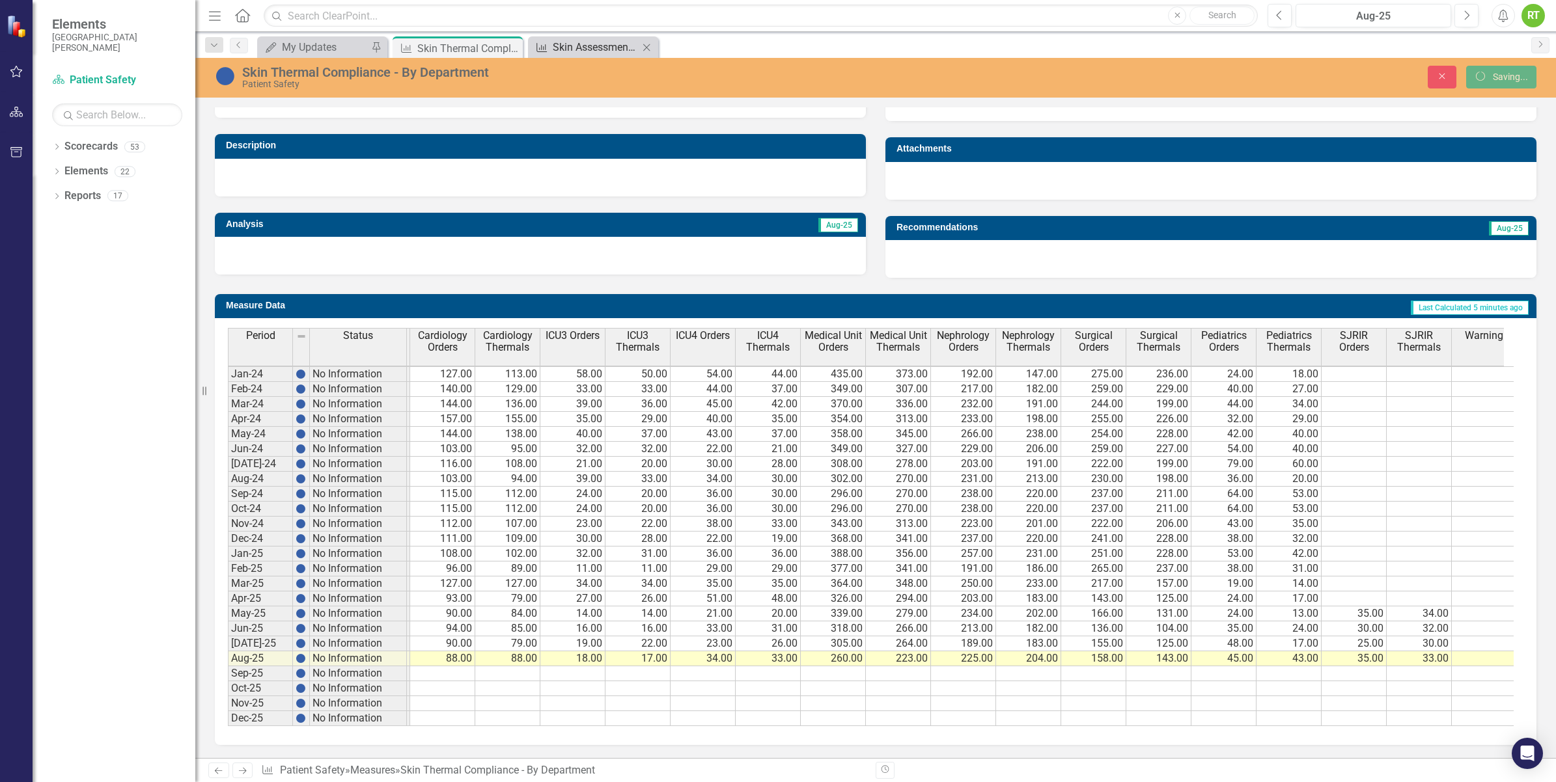
click at [630, 42] on div "Skin Assessment - By Department" at bounding box center [596, 47] width 86 height 16
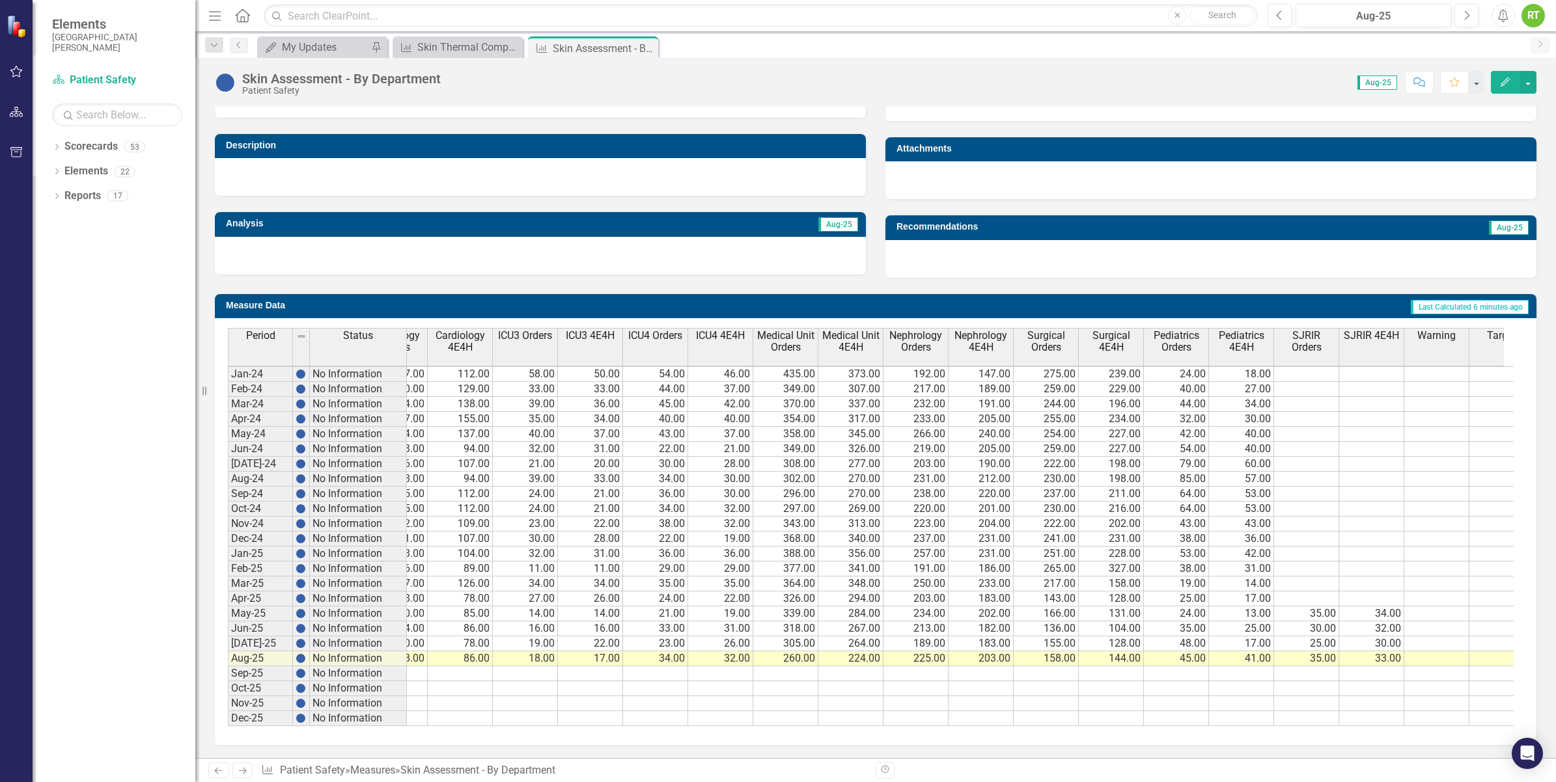
scroll to position [0, 596]
